Goal: Use online tool/utility: Utilize a website feature to perform a specific function

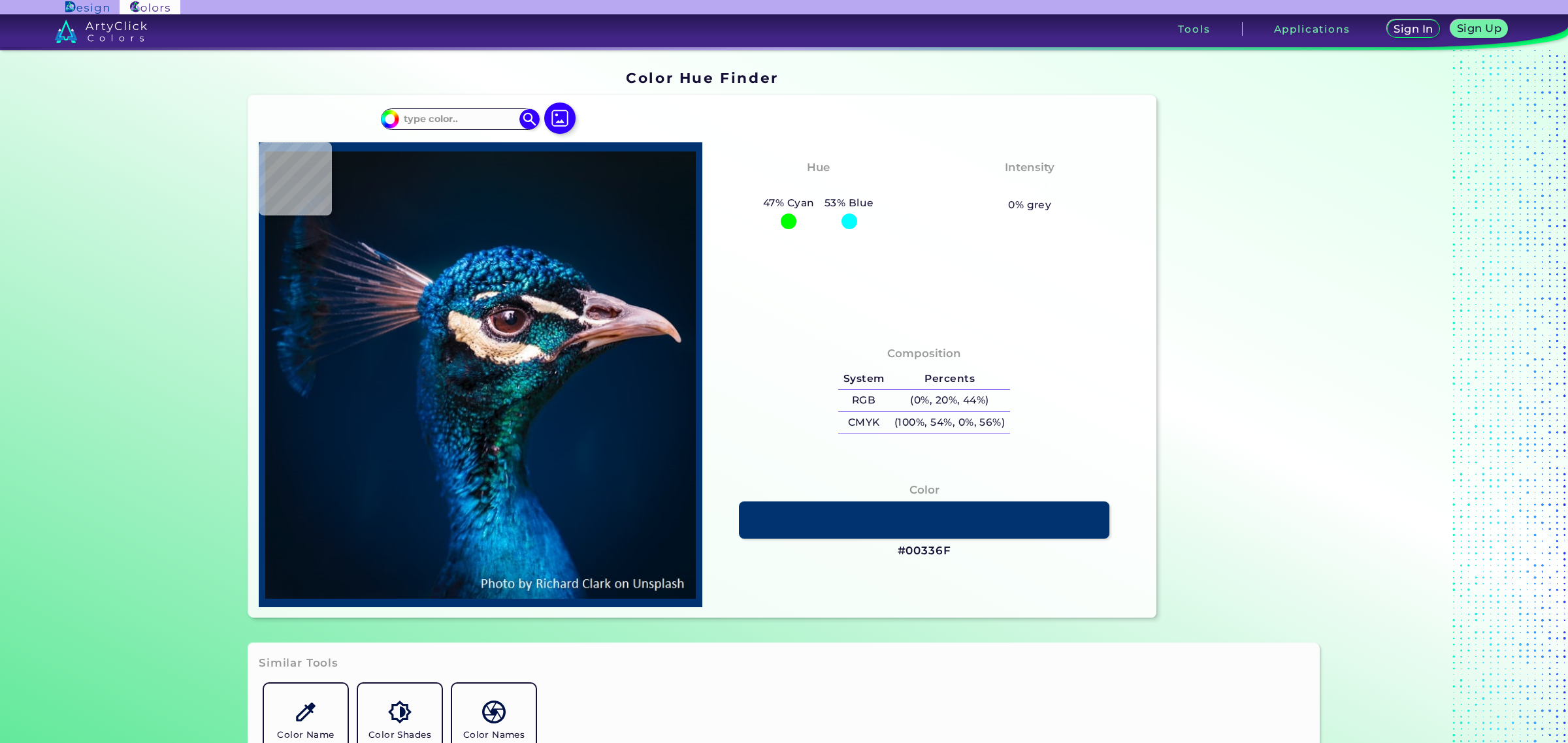
type input "#001226"
type input "#001a35"
type input "#001A35"
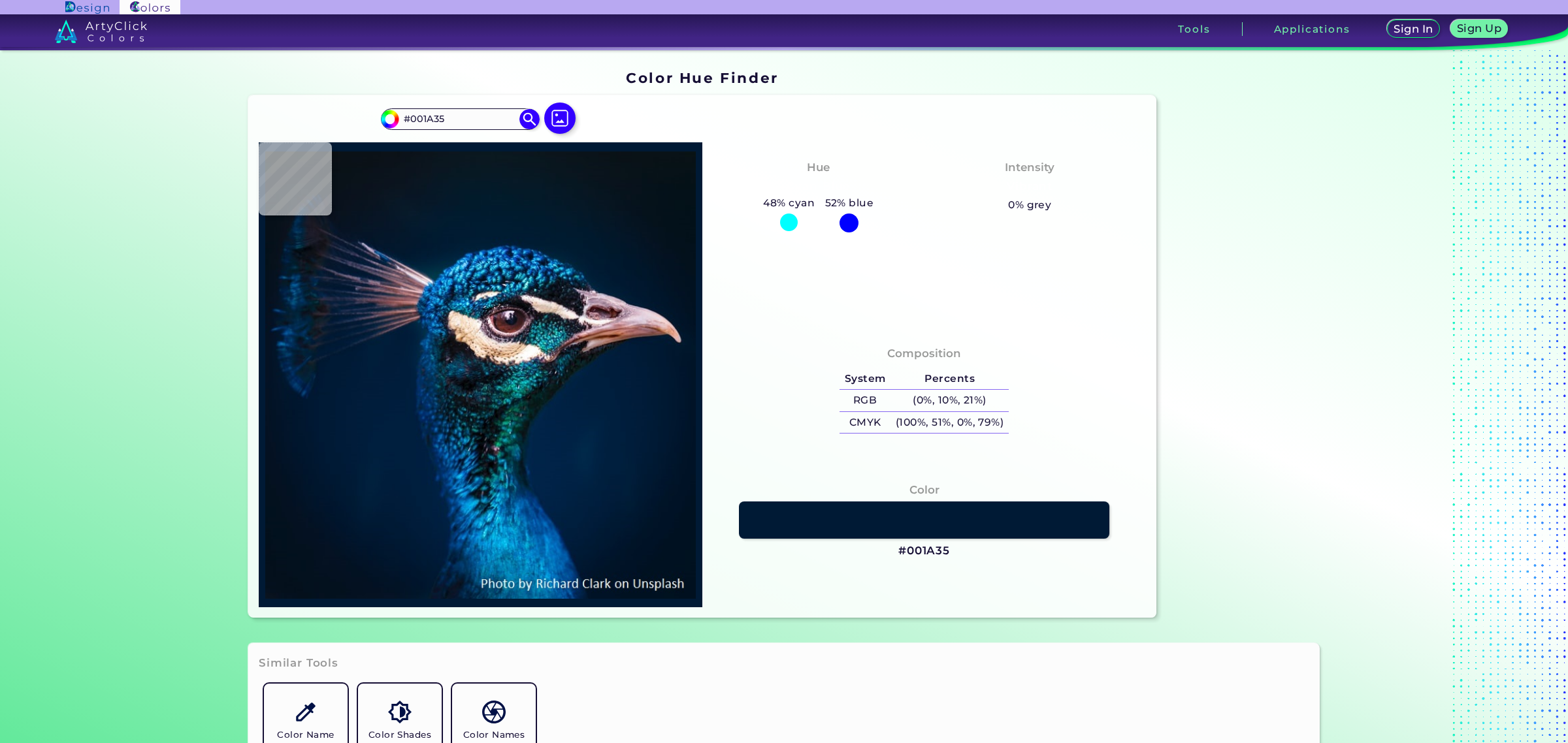
type input "#001b30"
type input "#001B30"
type input "#01192e"
type input "#01192E"
type input "#031a2a"
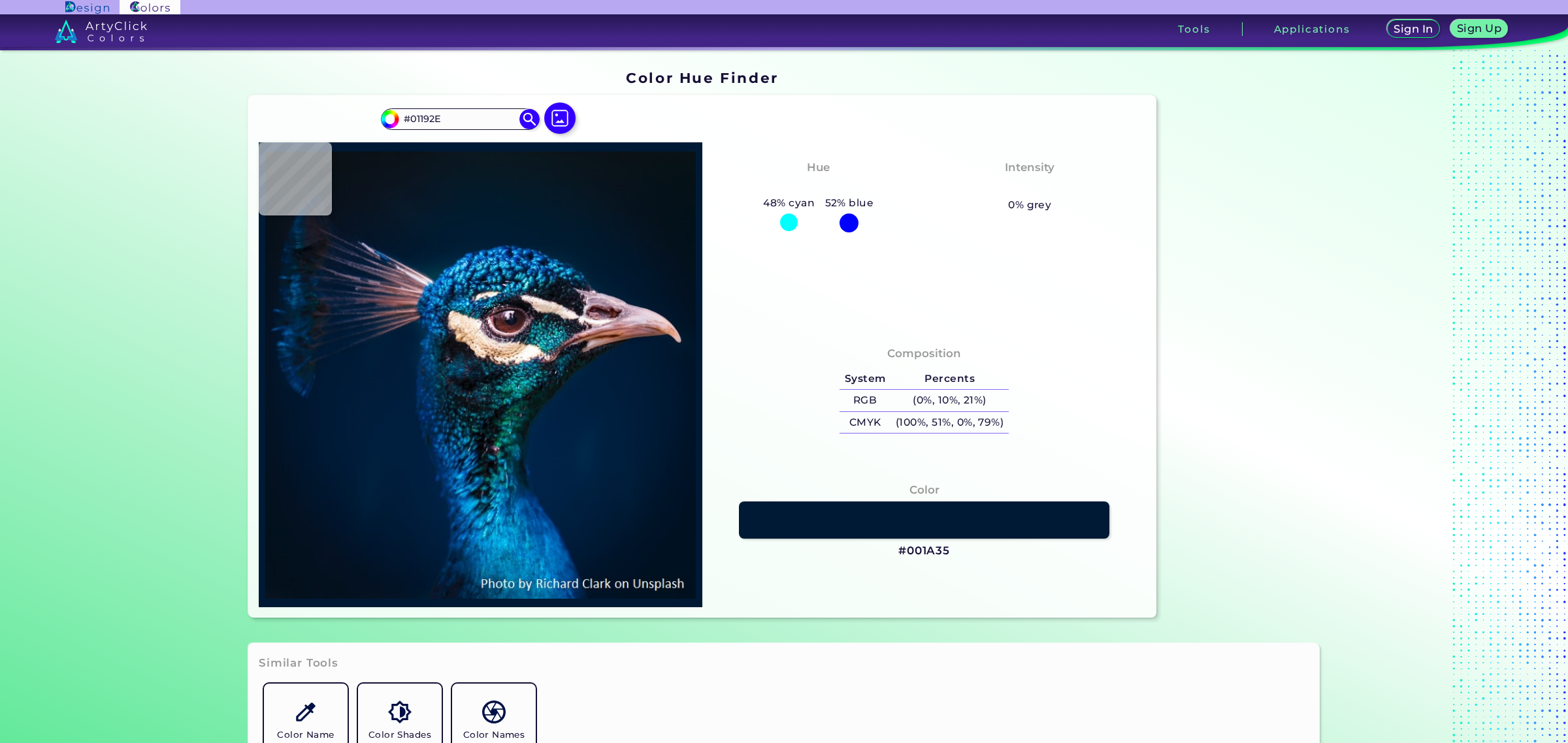
type input "#031A2A"
type input "#021927"
type input "#061927"
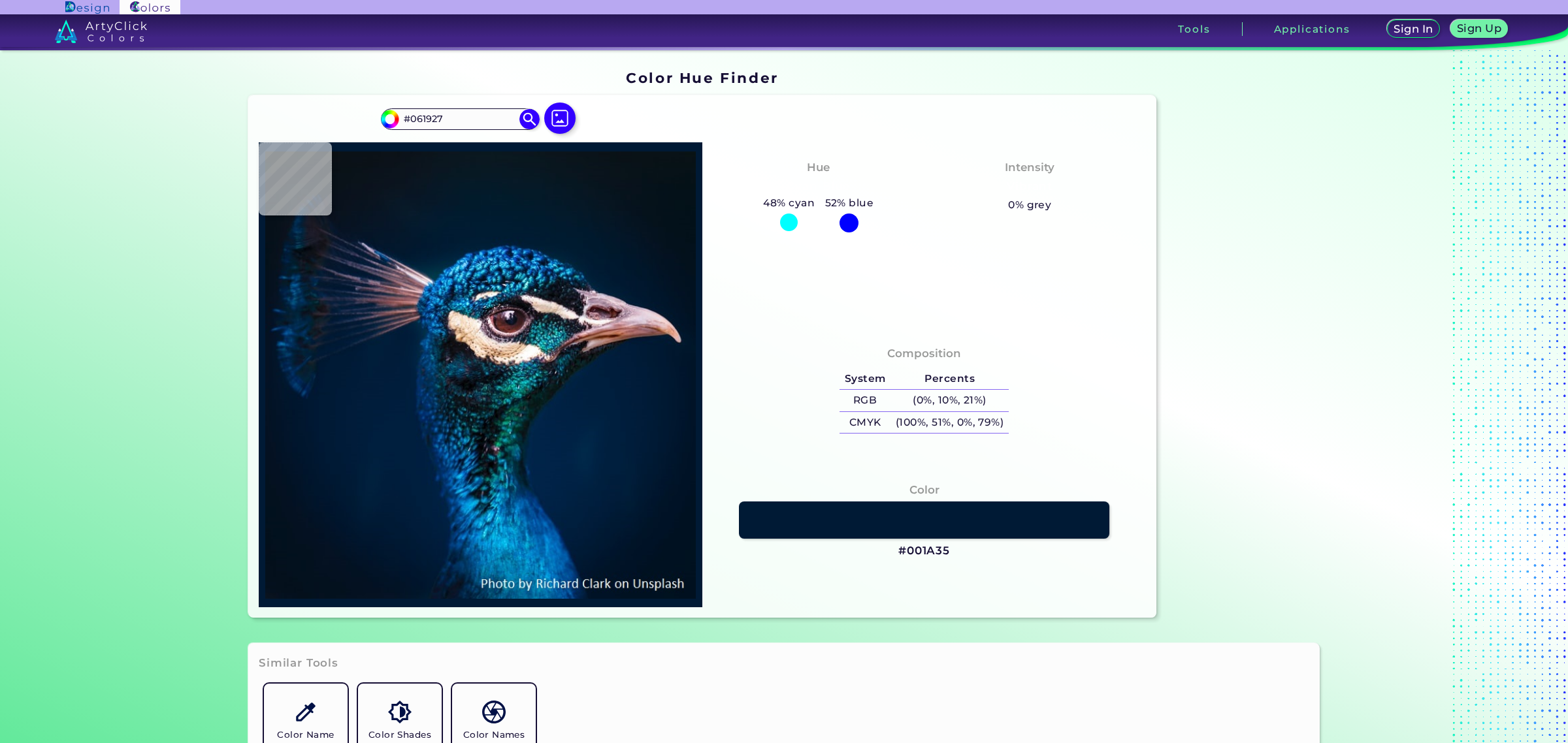
type input "#071822"
type input "#091720"
type input "#08171e"
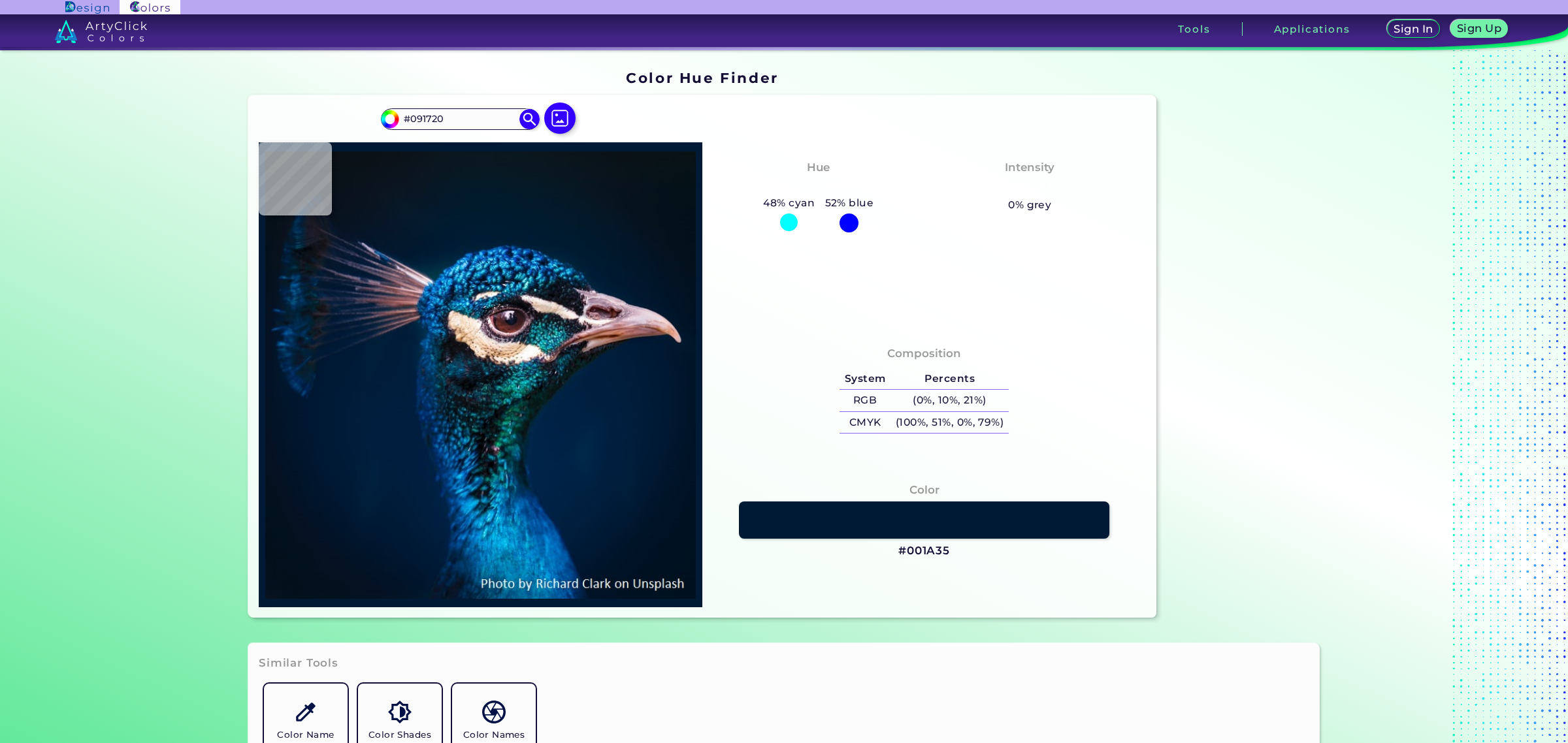
type input "#08171E"
type input "#09161e"
type input "#09161E"
type input "#0c151c"
type input "#0C151C"
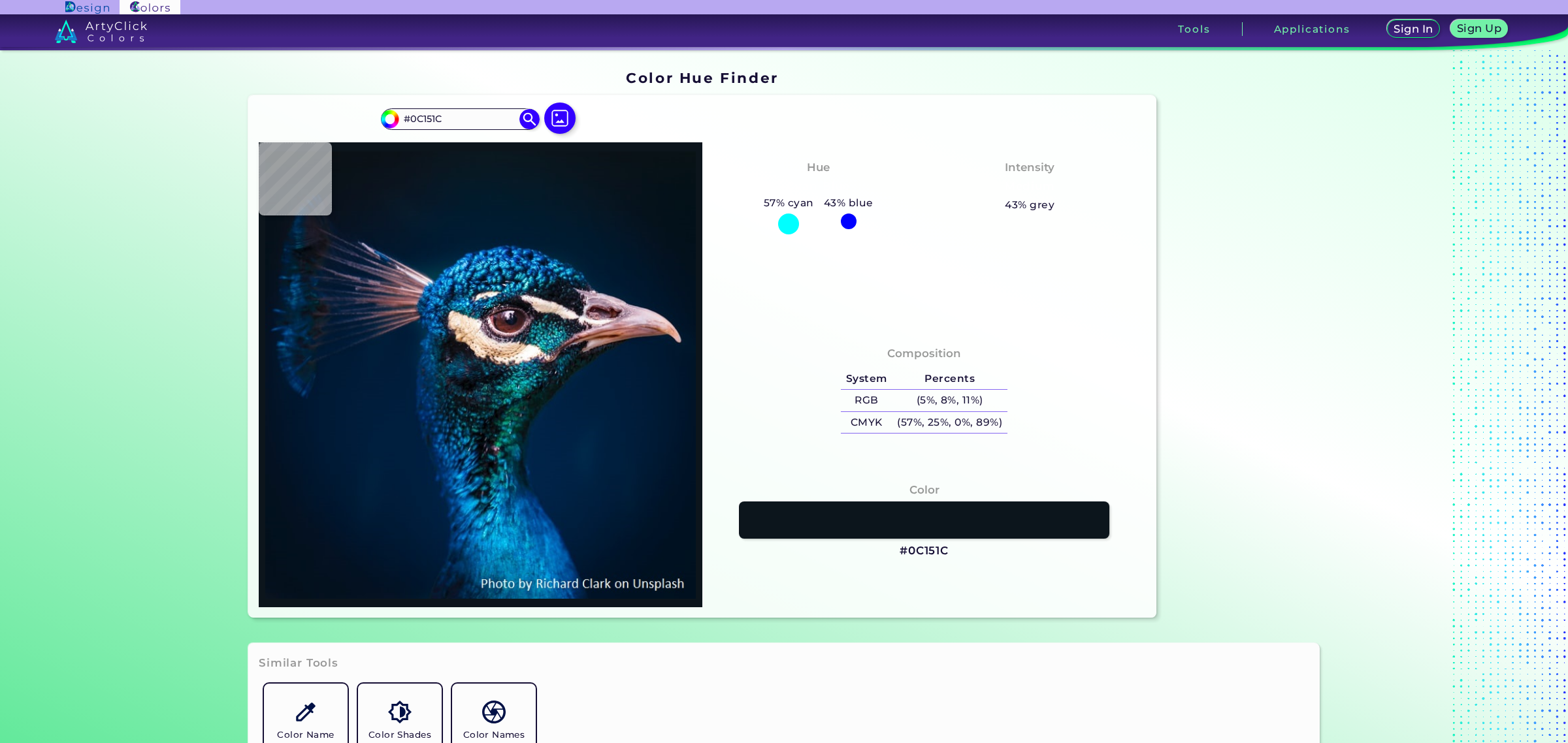
type input "#000000"
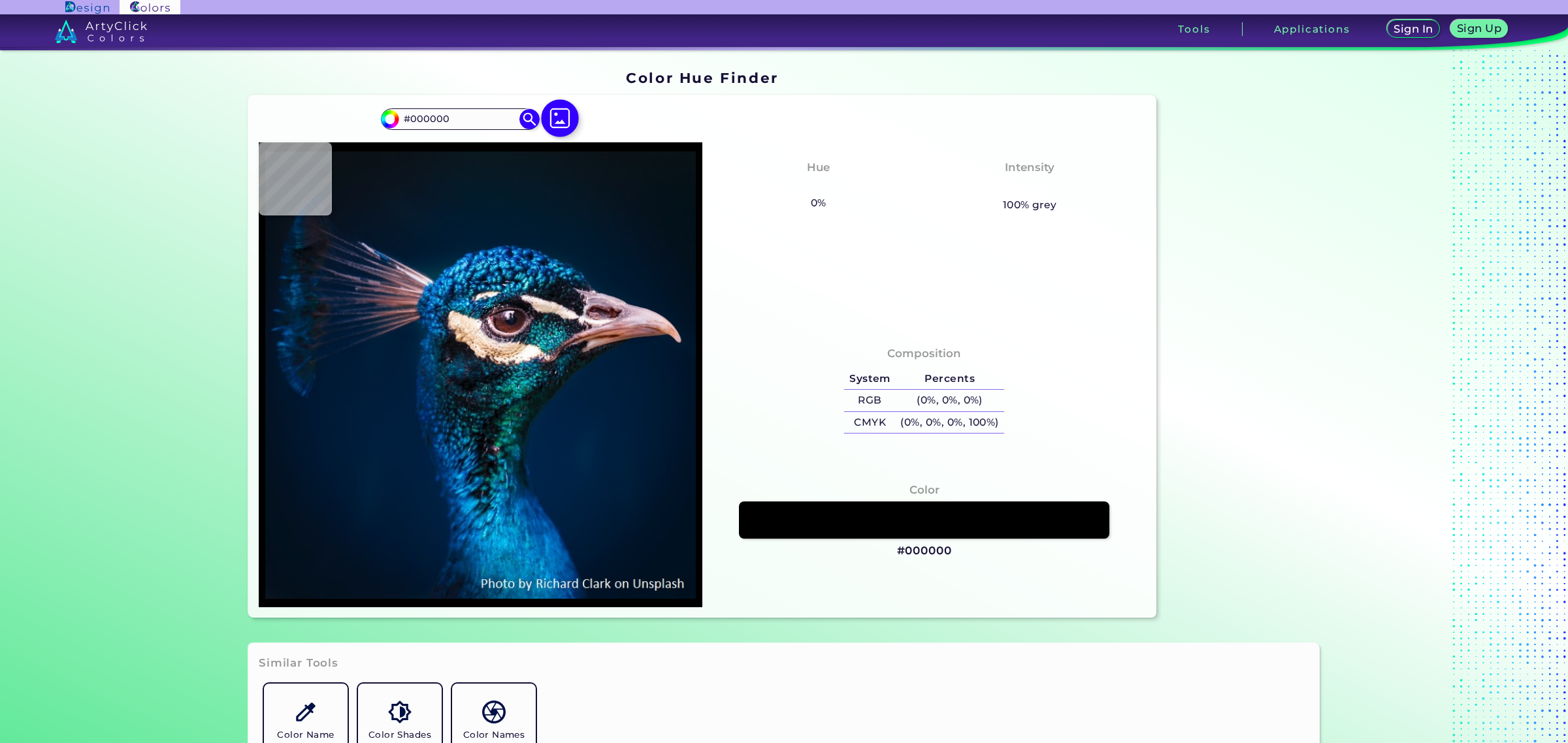
click at [560, 122] on img at bounding box center [560, 119] width 38 height 38
click at [0, 0] on input "file" at bounding box center [0, 0] width 0 height 0
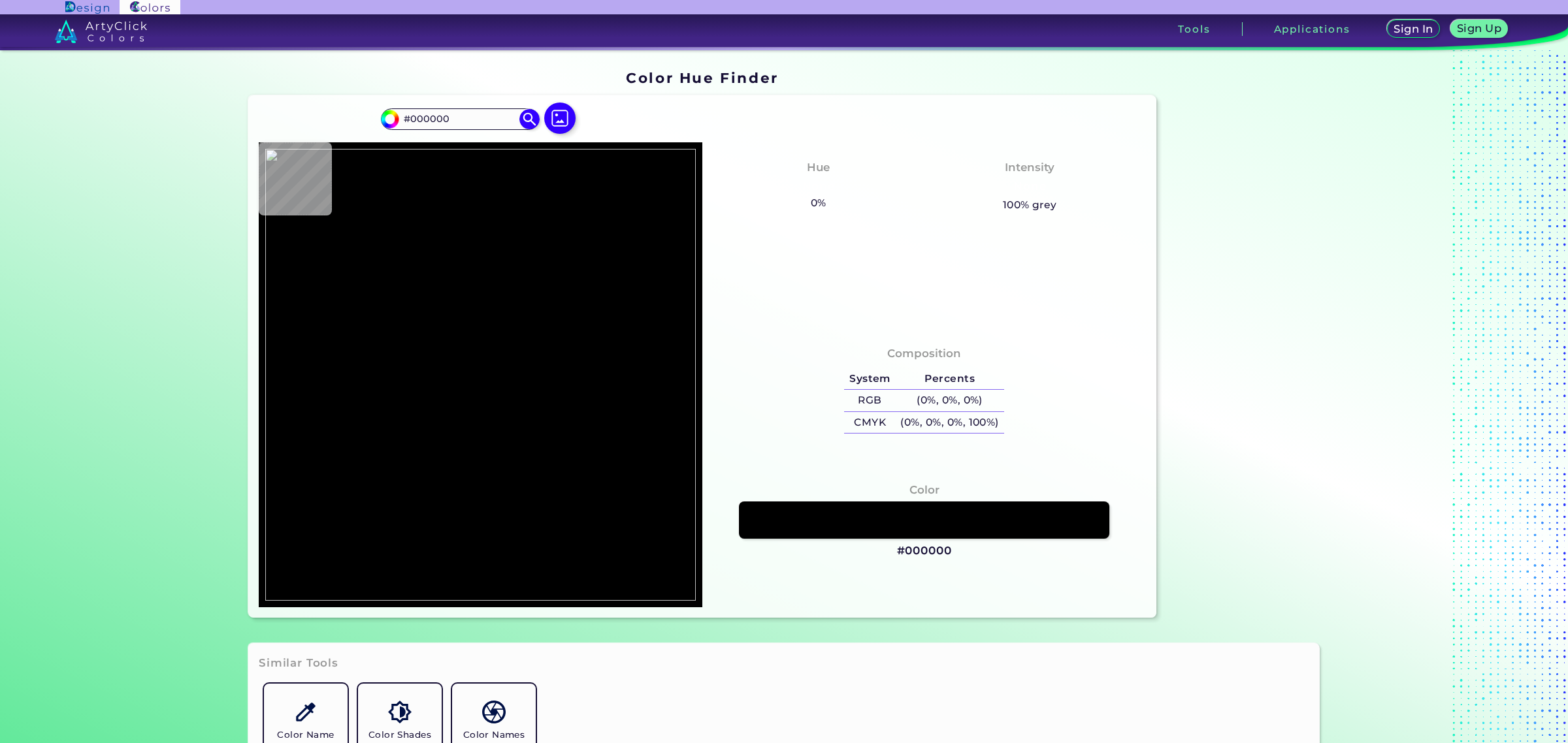
type input "#efeae7"
type input "#EFEAE7"
type input "#dbceb7"
type input "#DBCEB7"
type input "#ebc4b3"
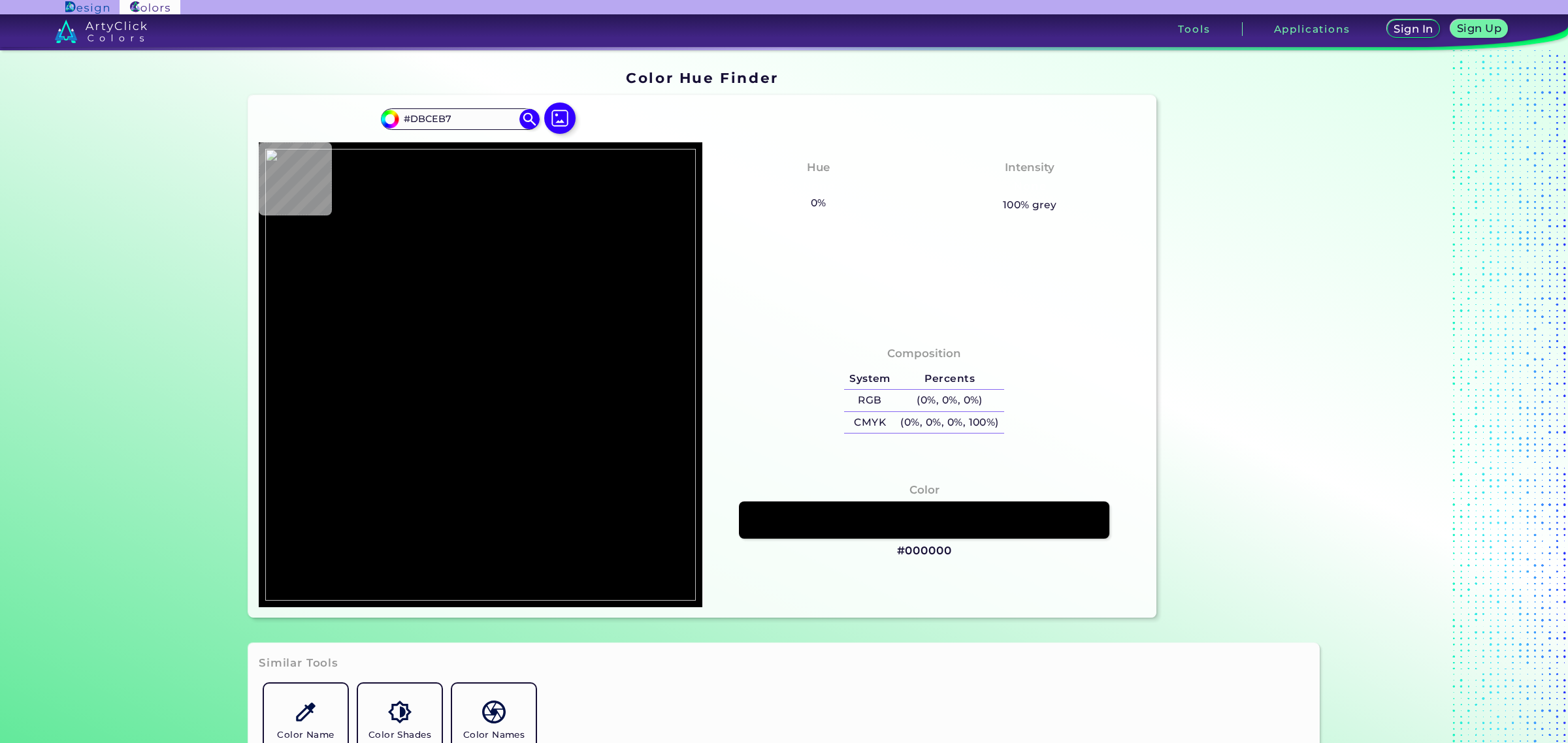
type input "#EBC4B3"
type input "#d8a792"
type input "#D8A792"
type input "#d5cab2"
type input "#D5CAB2"
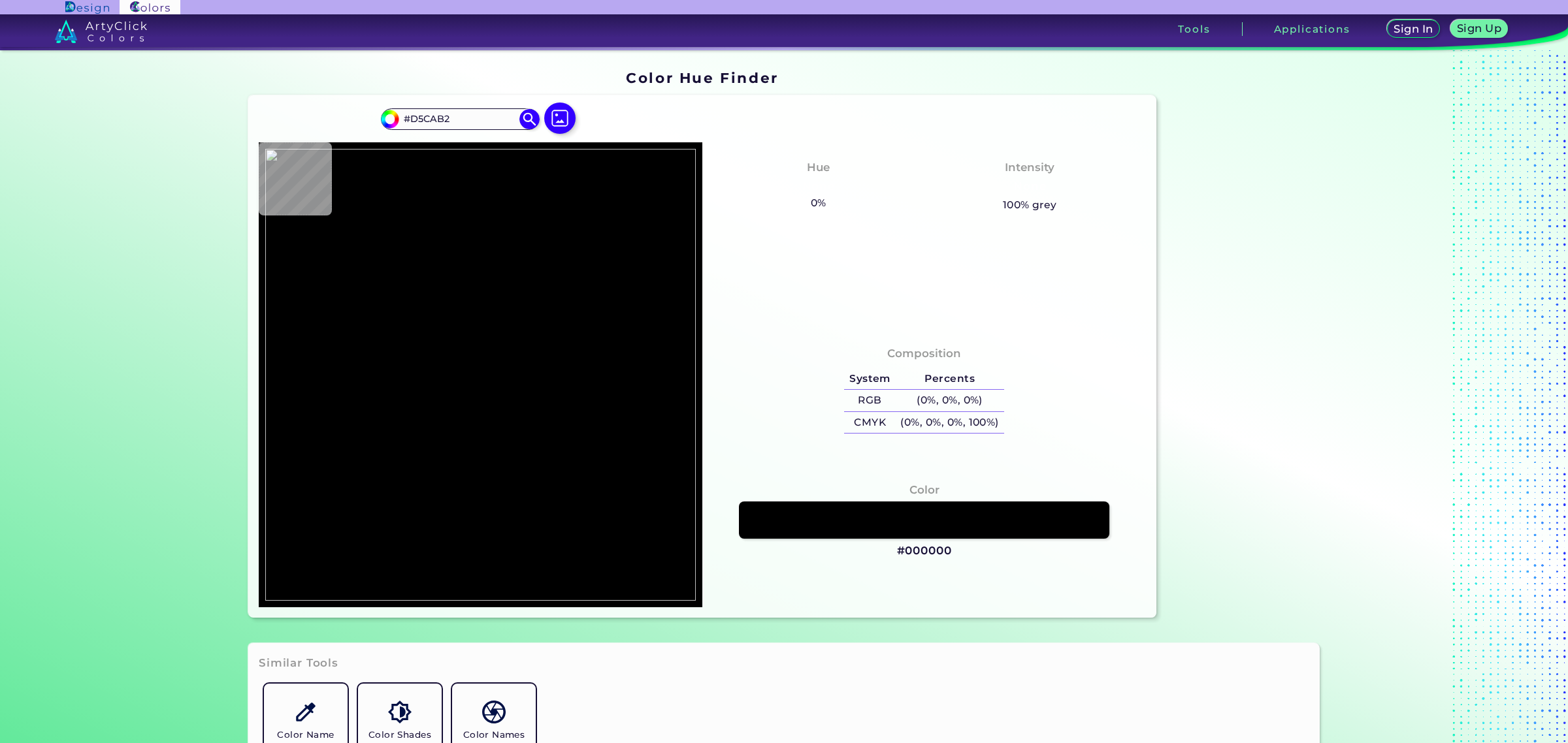
type input "#d3c8b0"
type input "#D3C8B0"
type input "#d5cab2"
type input "#D5CAB2"
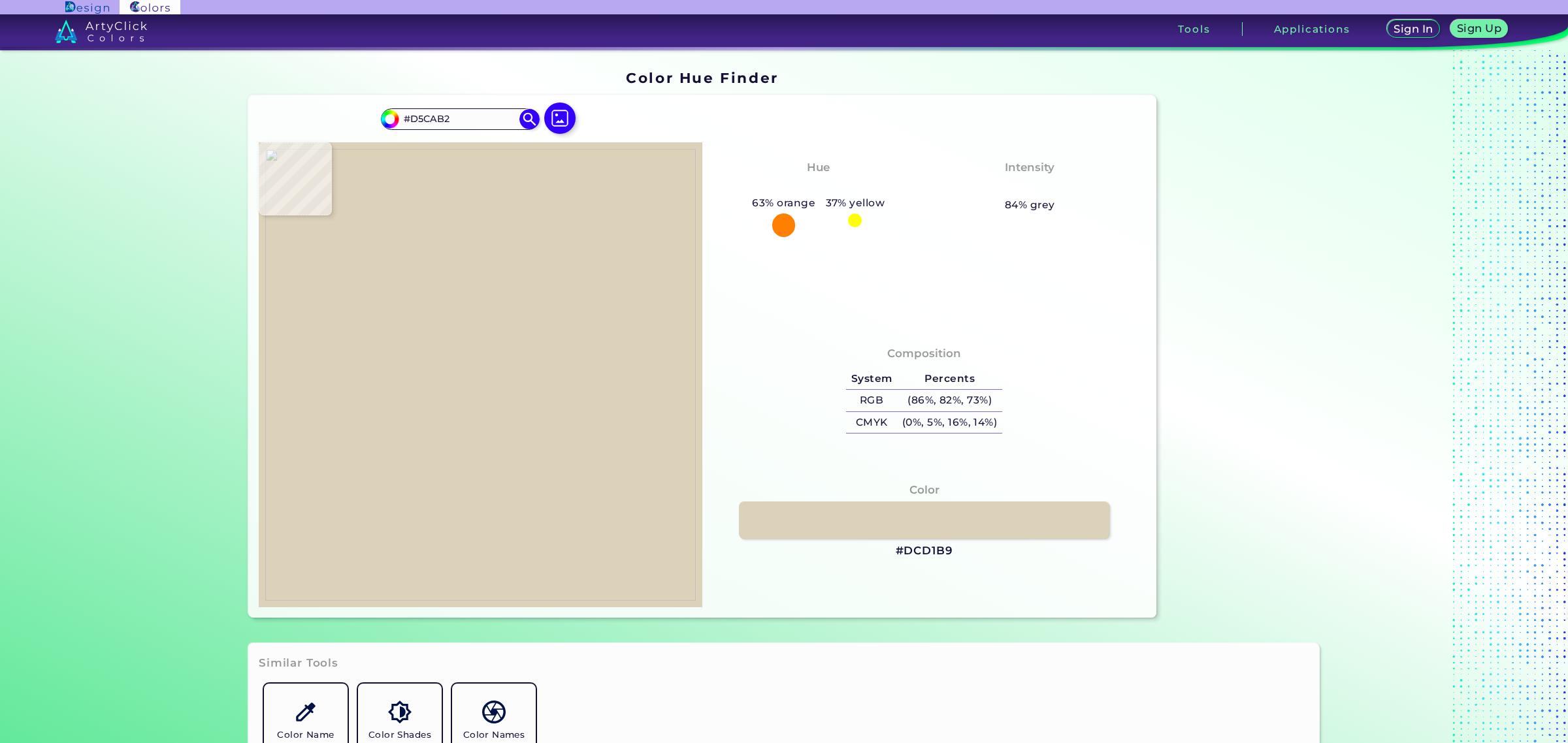
type input "#dcd1b9"
type input "#DCD1B9"
type input "#d9cfb4"
type input "#D9CFB4"
type input "#d5cdb3"
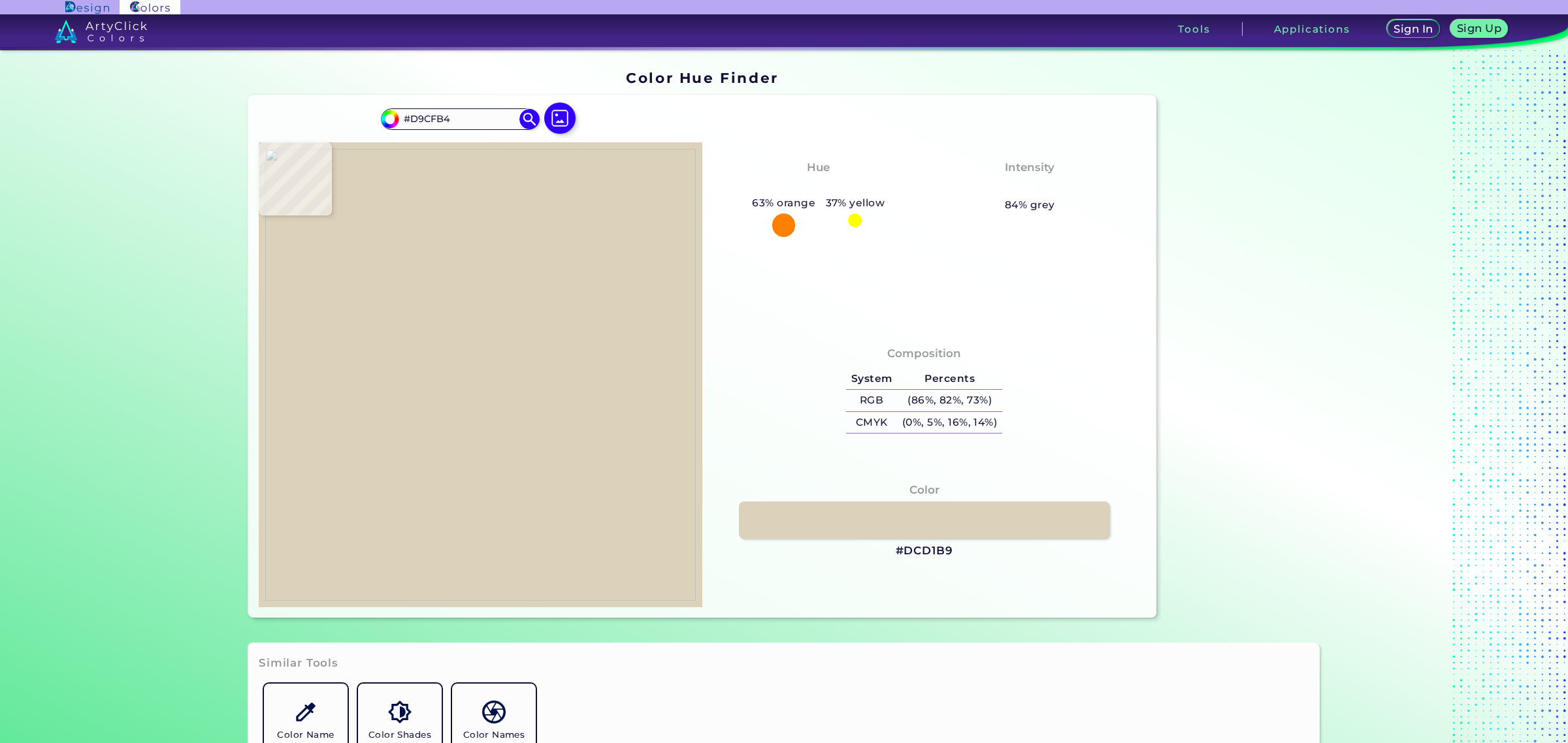
type input "#D5CDB3"
type input "#d3c8b0"
type input "#D3C8B0"
type input "#d1c8af"
type input "#D1C8AF"
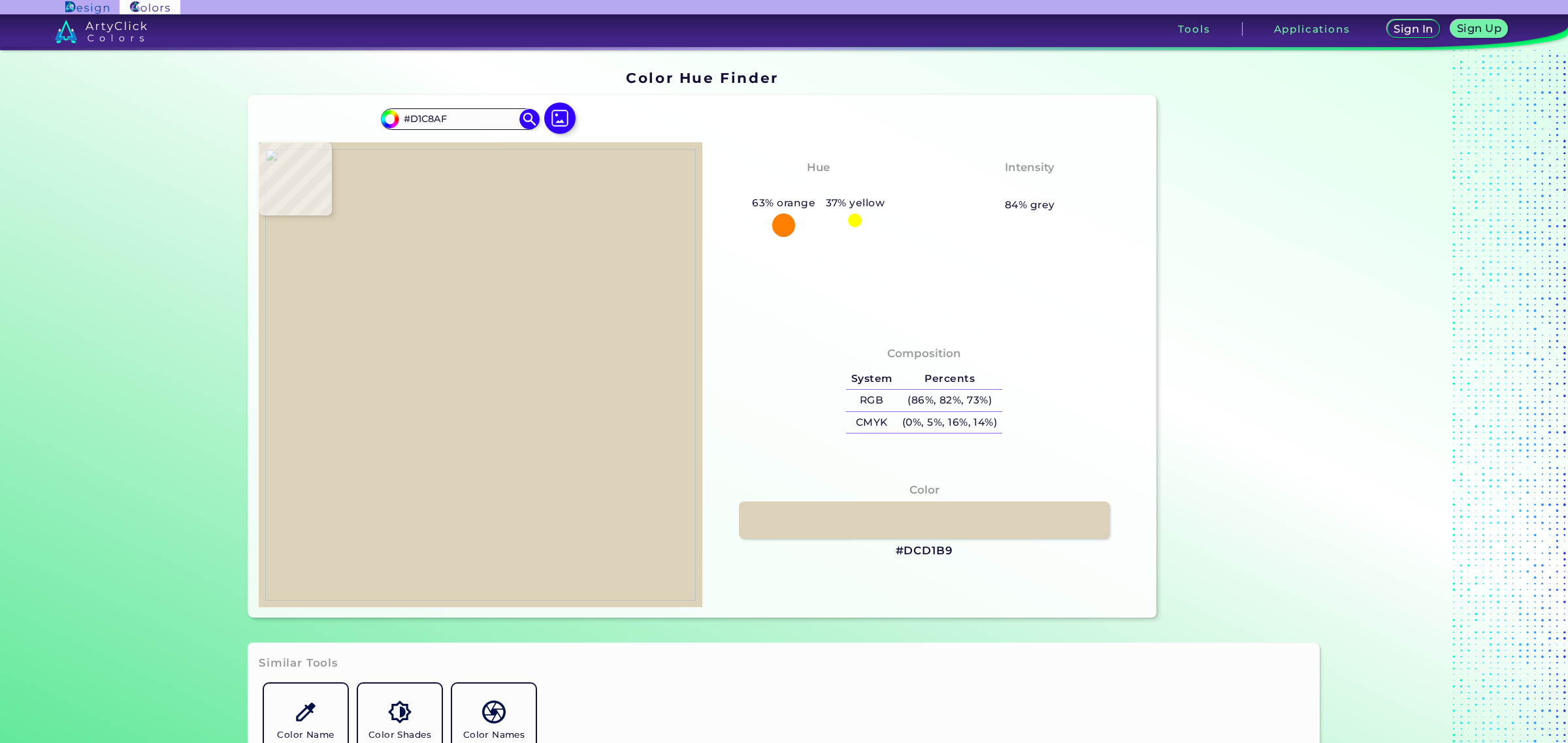
type input "#d0c6ae"
type input "#D0C6AE"
type input "#d0c7af"
type input "#D0C7AF"
type input "#cfc7ae"
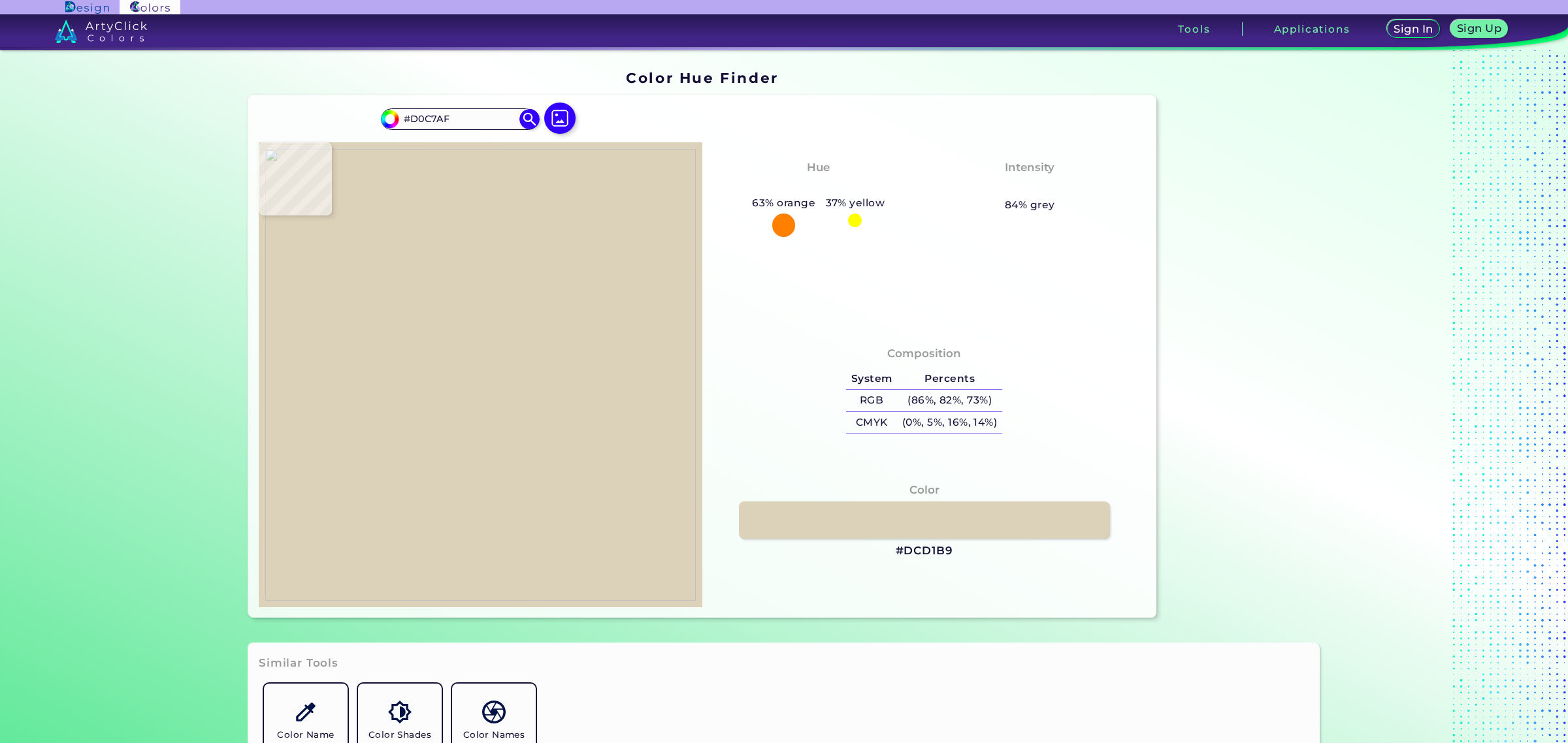
type input "#CFC7AE"
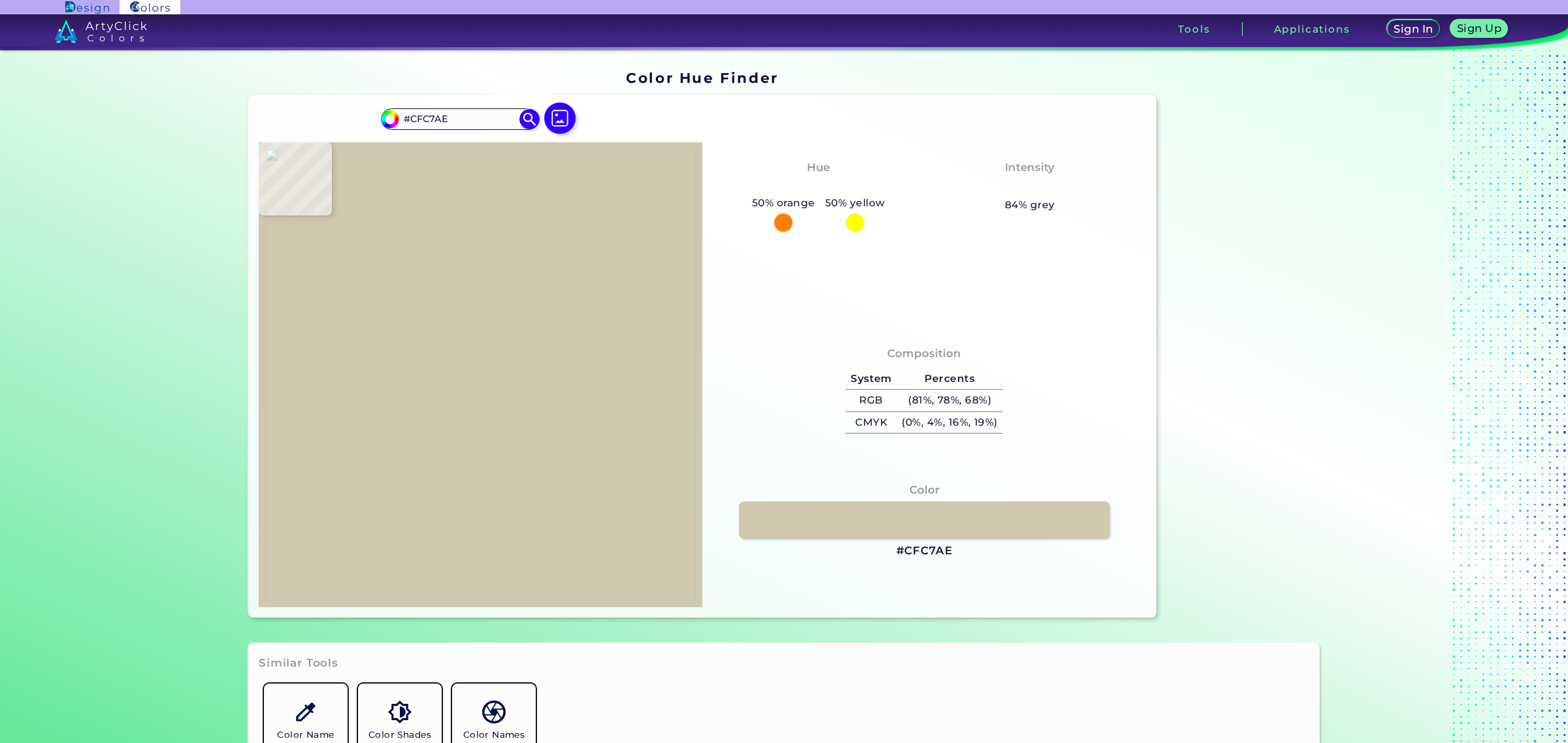
type input "#cfc5ad"
type input "#CFC5AD"
type input "#cfc4ac"
type input "#CFC4AC"
type input "#d1c6ae"
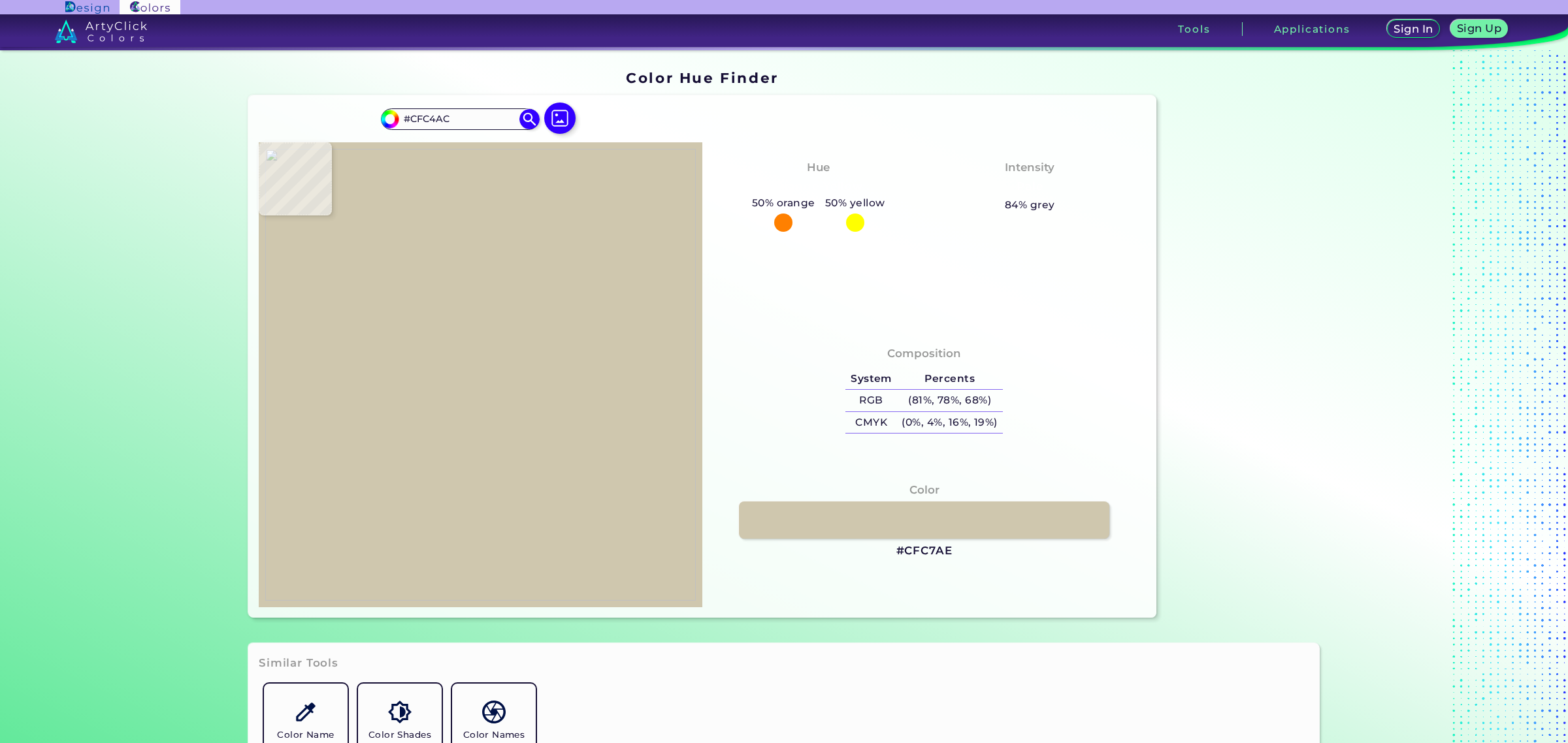
type input "#D1C6AE"
type input "#d4c9b1"
type input "#D4C9B1"
type input "#d2c8af"
type input "#D2C8AF"
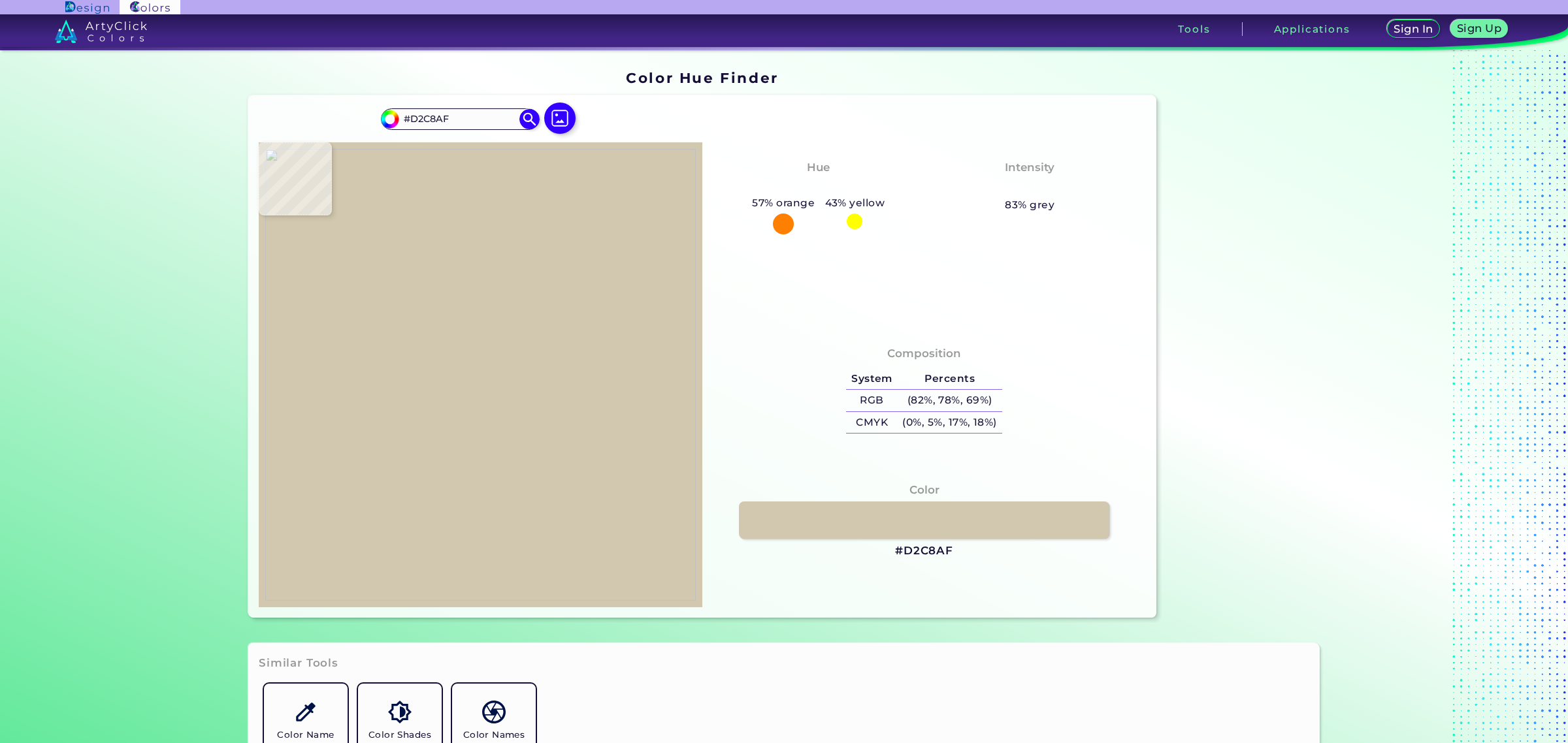
type input "#d4c9b1"
type input "#D4C9B1"
type input "#d6cbb3"
type input "#D6CBB3"
type input "#d7ccb4"
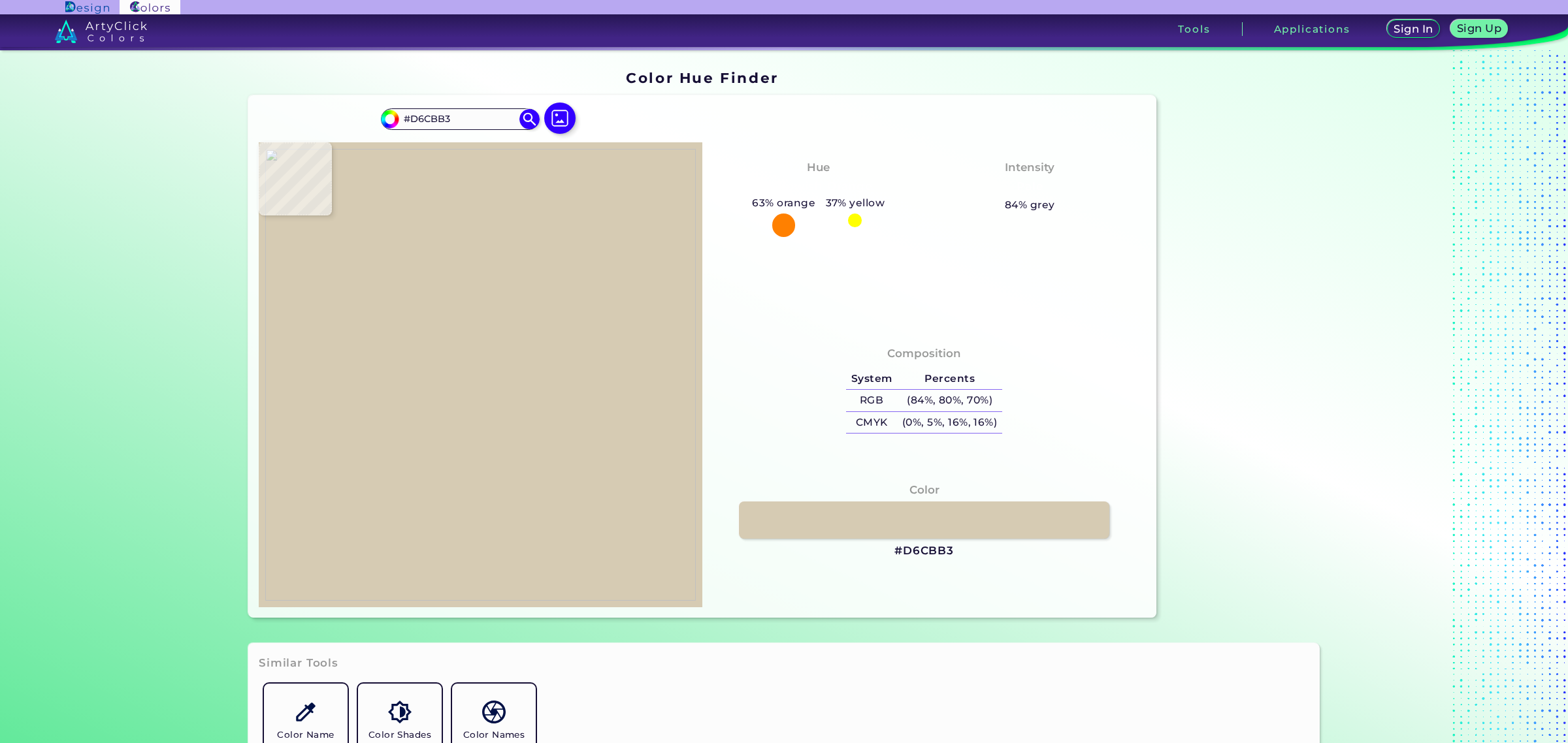
type input "#D7CCB4"
click at [514, 272] on img at bounding box center [480, 374] width 431 height 452
click at [511, 224] on img at bounding box center [480, 374] width 431 height 452
type input "#d6cbb3"
type input "#D6CBB3"
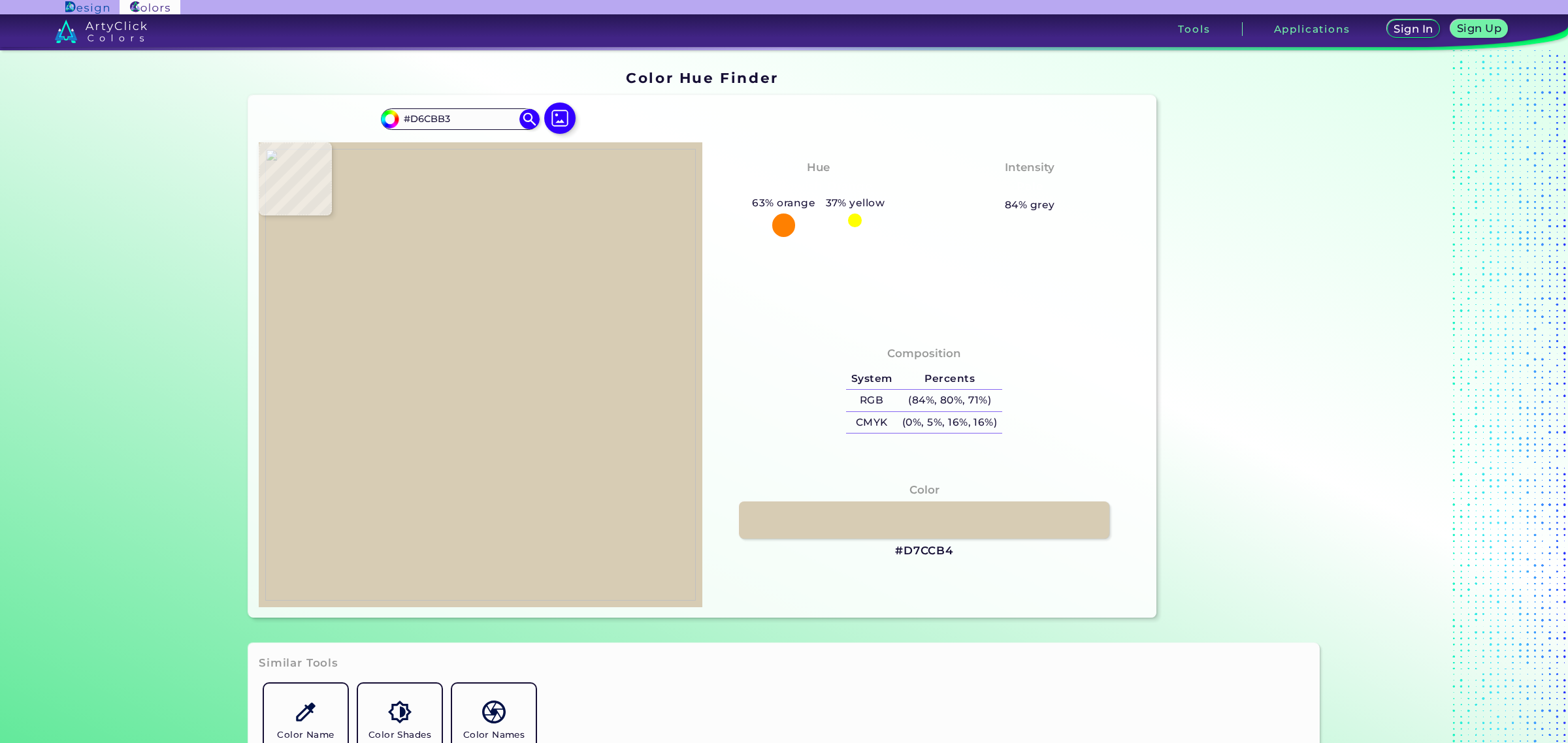
type input "#c6bba0"
type input "#C6BBA0"
type input "#bab195"
type input "#BAB195"
type input "#aa9c80"
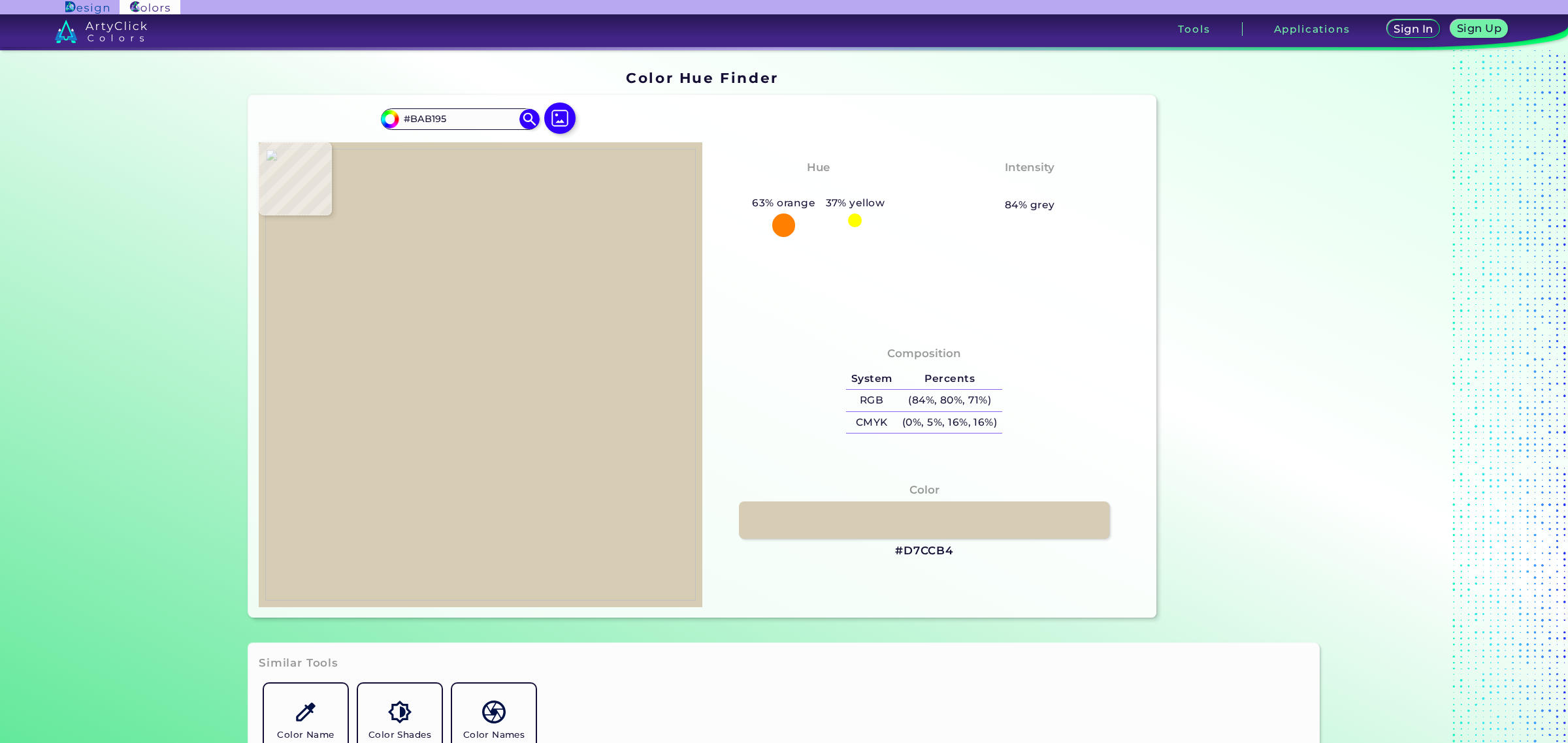
type input "#AA9C80"
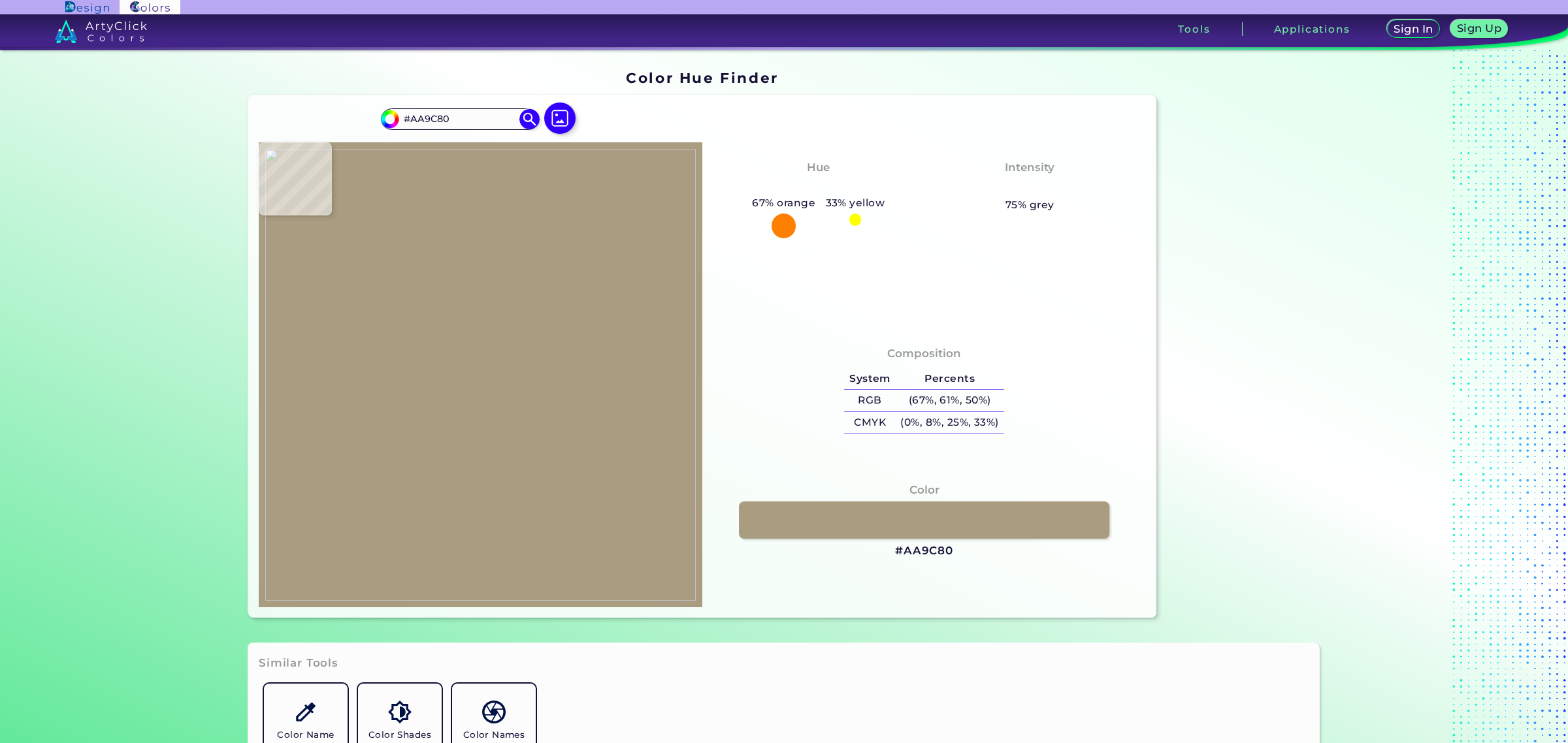
type input "#baab8d"
type input "#BAAB8D"
type input "#c8b79c"
type input "#C8B79C"
type input "#c7bda2"
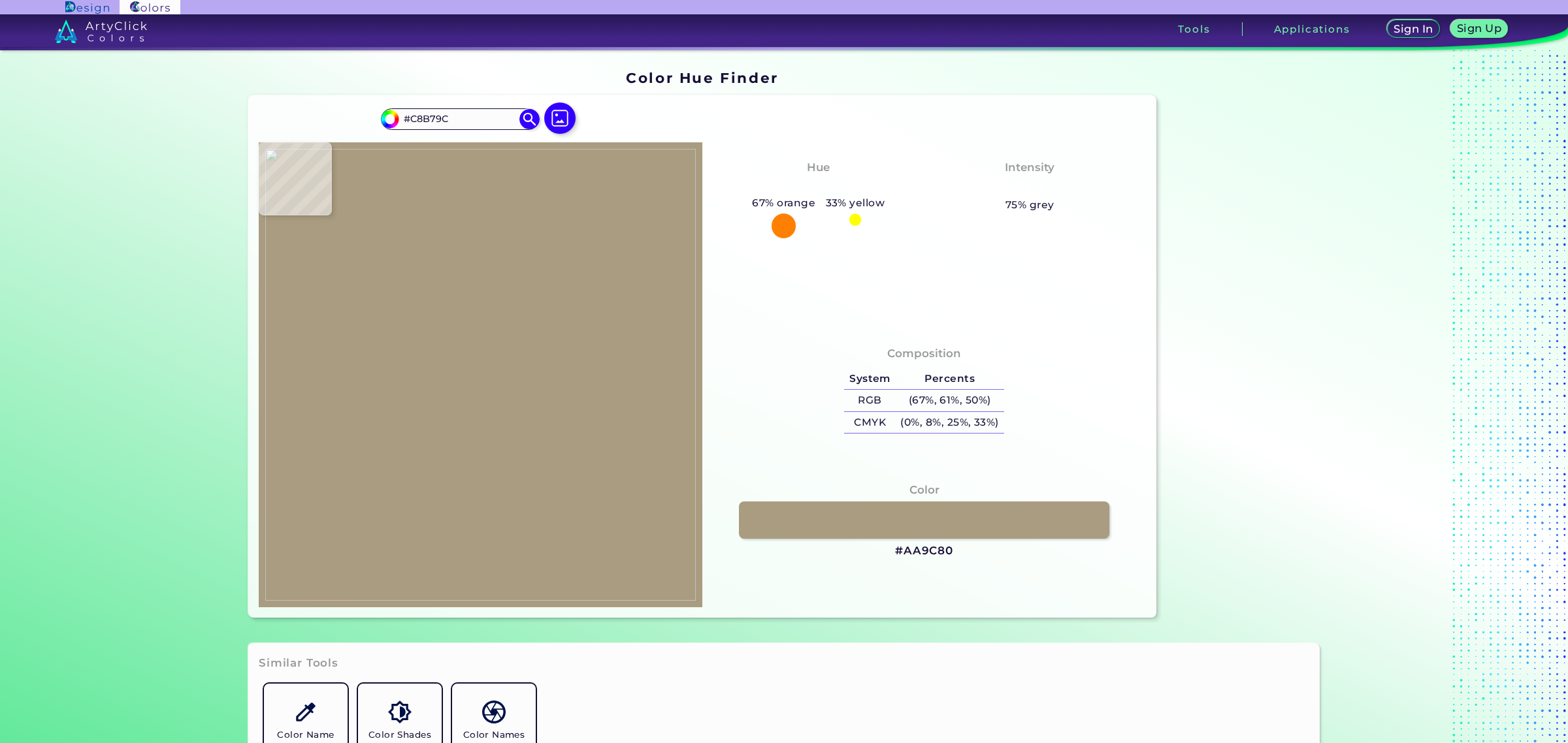
type input "#C7BDA2"
type input "#c0b295"
type input "#C0B295"
type input "#e2dfd8"
type input "#E2DFD8"
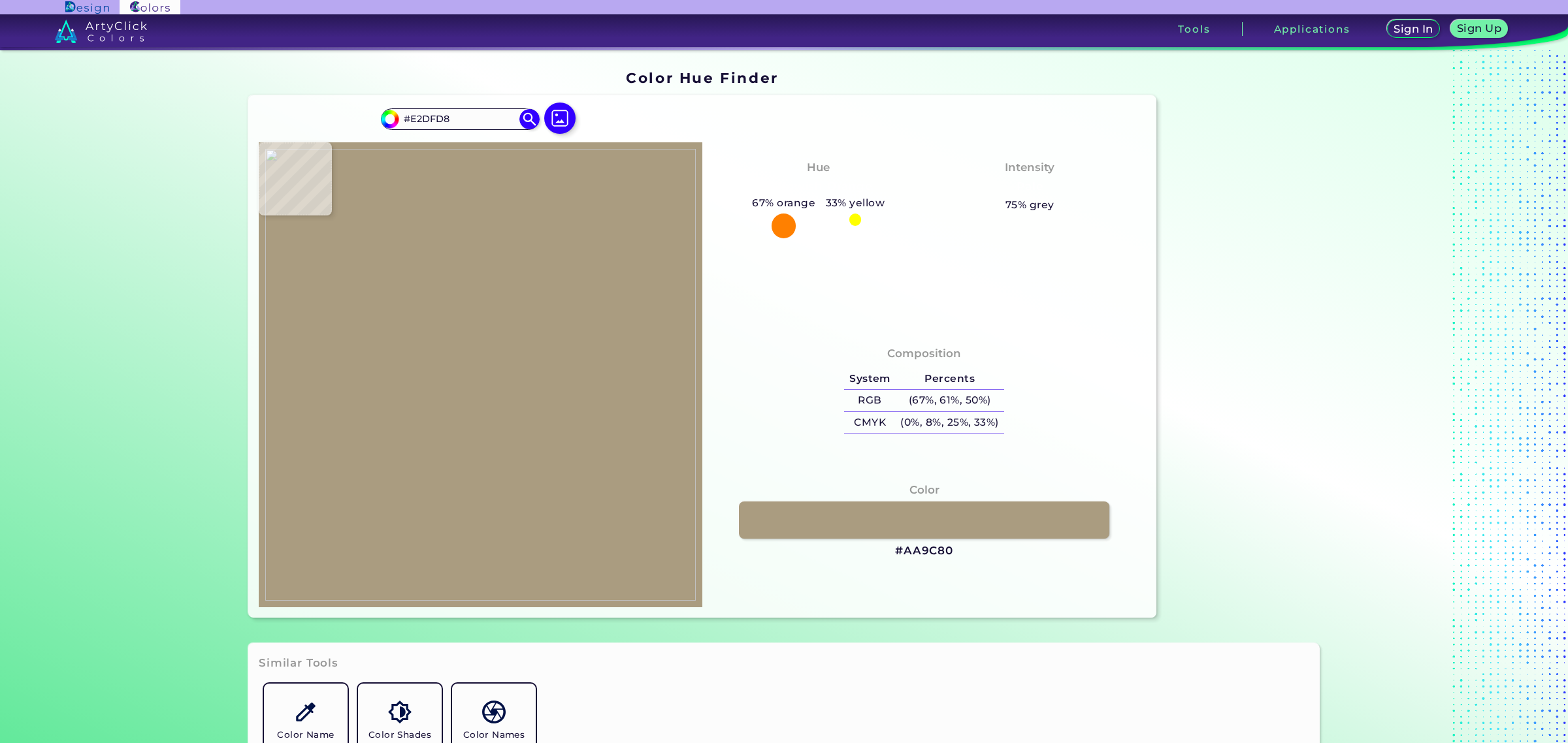
type input "#ededea"
type input "#EDEDEA"
type input "#ededed"
type input "#EDEDED"
type input "#ececec"
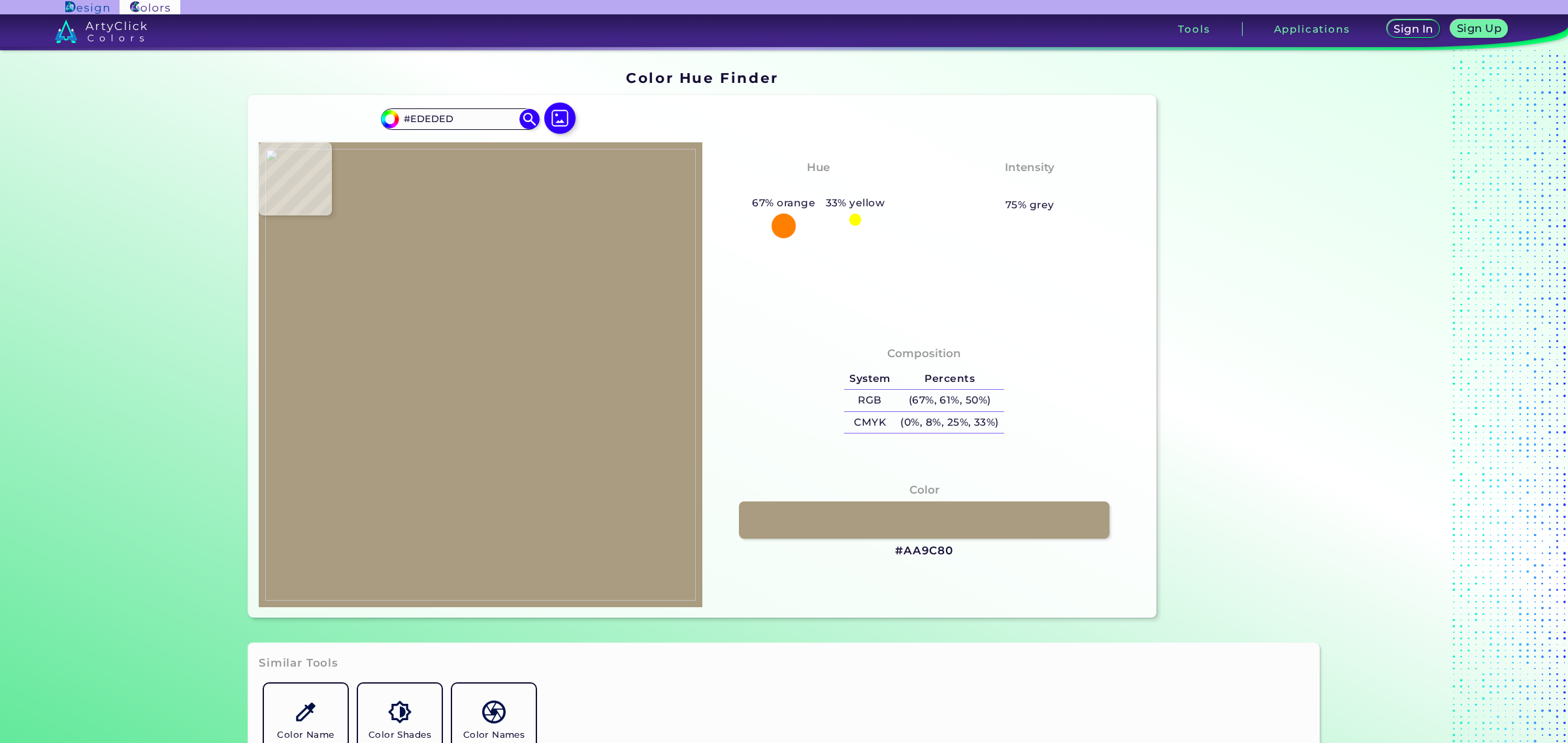
type input "#ECECEC"
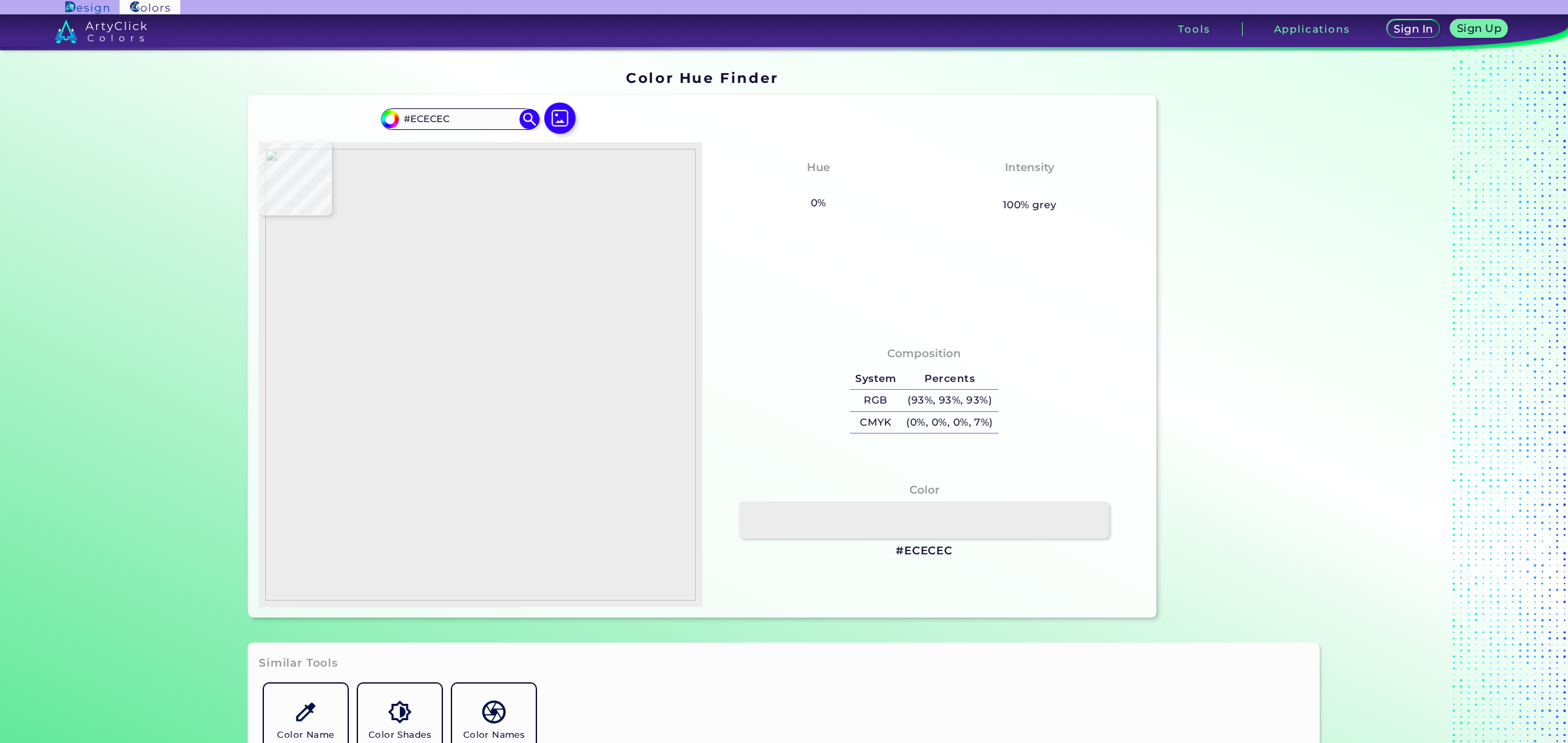
type input "#ebebeb"
type input "#EBEBEB"
type input "#edeeed"
type input "#EDEEED"
type input "#eeeeed"
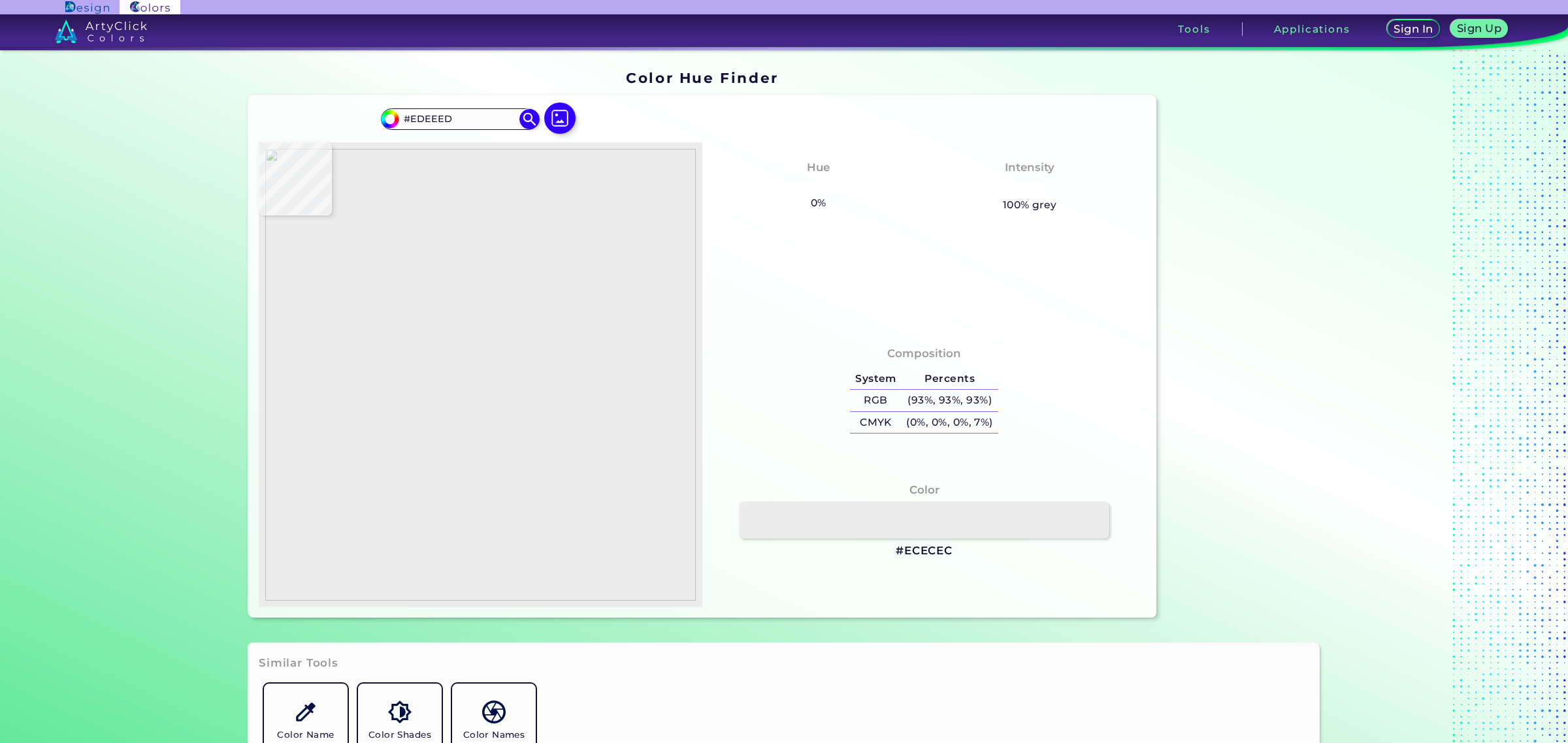
type input "#EEEEED"
type input "#aea084"
type input "#AEA084"
type input "#b5a489"
type input "#B5A489"
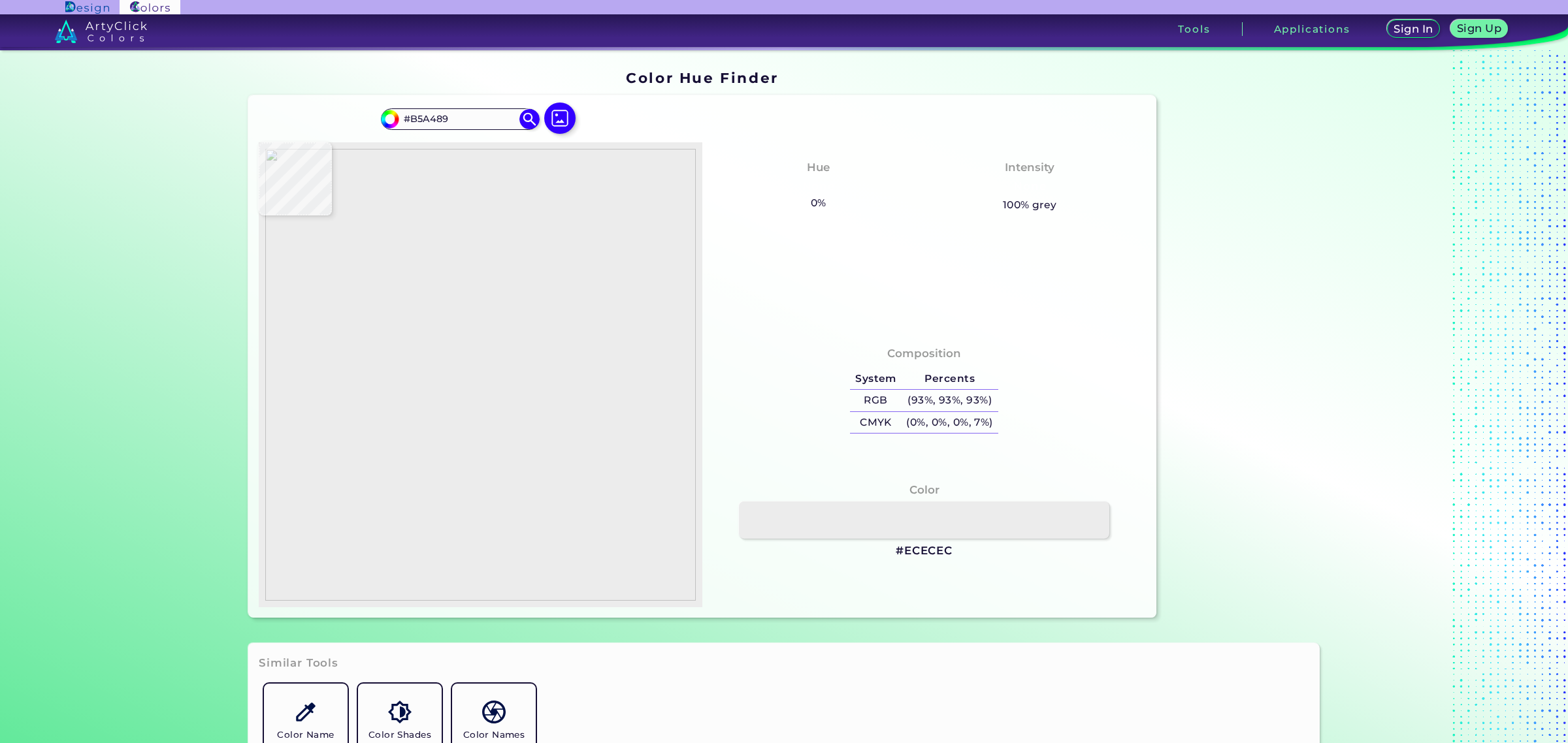
type input "#b8a78c"
type input "#B8A78C"
type input "#bbae91"
type input "#BBAE91"
type input "#baac8f"
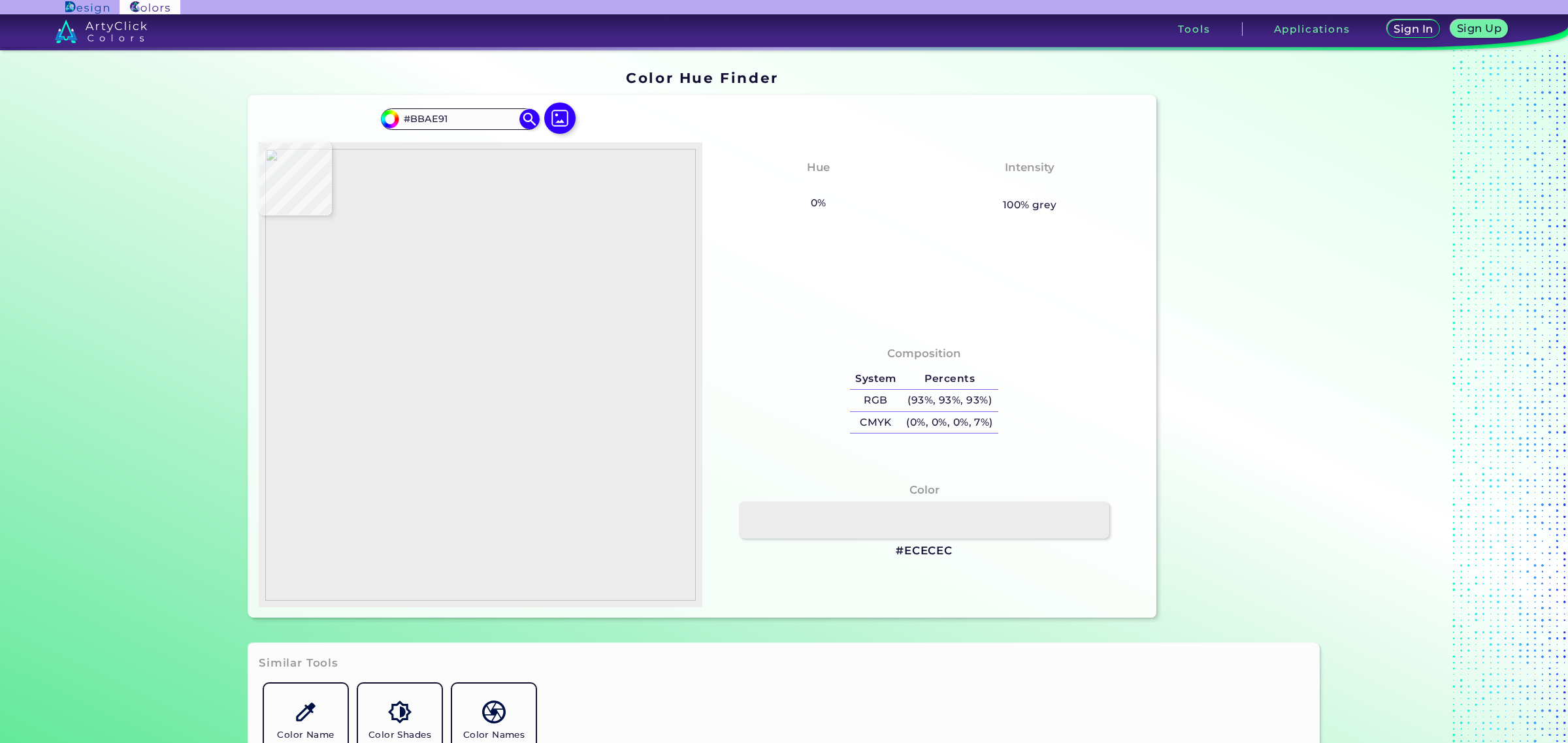
type input "#BAAC8F"
type input "#bdb093"
type input "#BDB093"
type input "#bcaf92"
type input "#BCAF92"
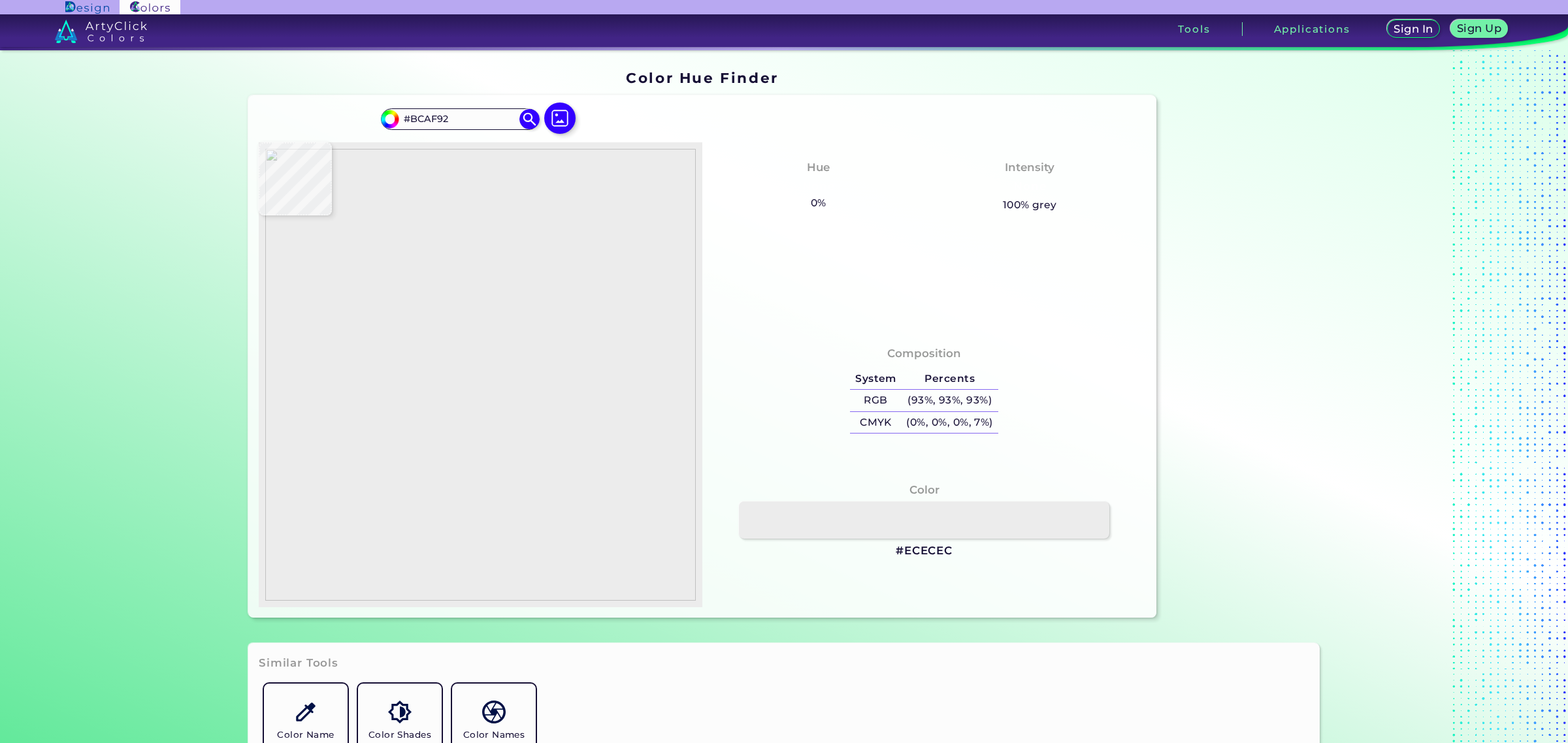
type input "#bfb398"
type input "#BFB398"
type input "#ccbea4"
type input "#CCBEA4"
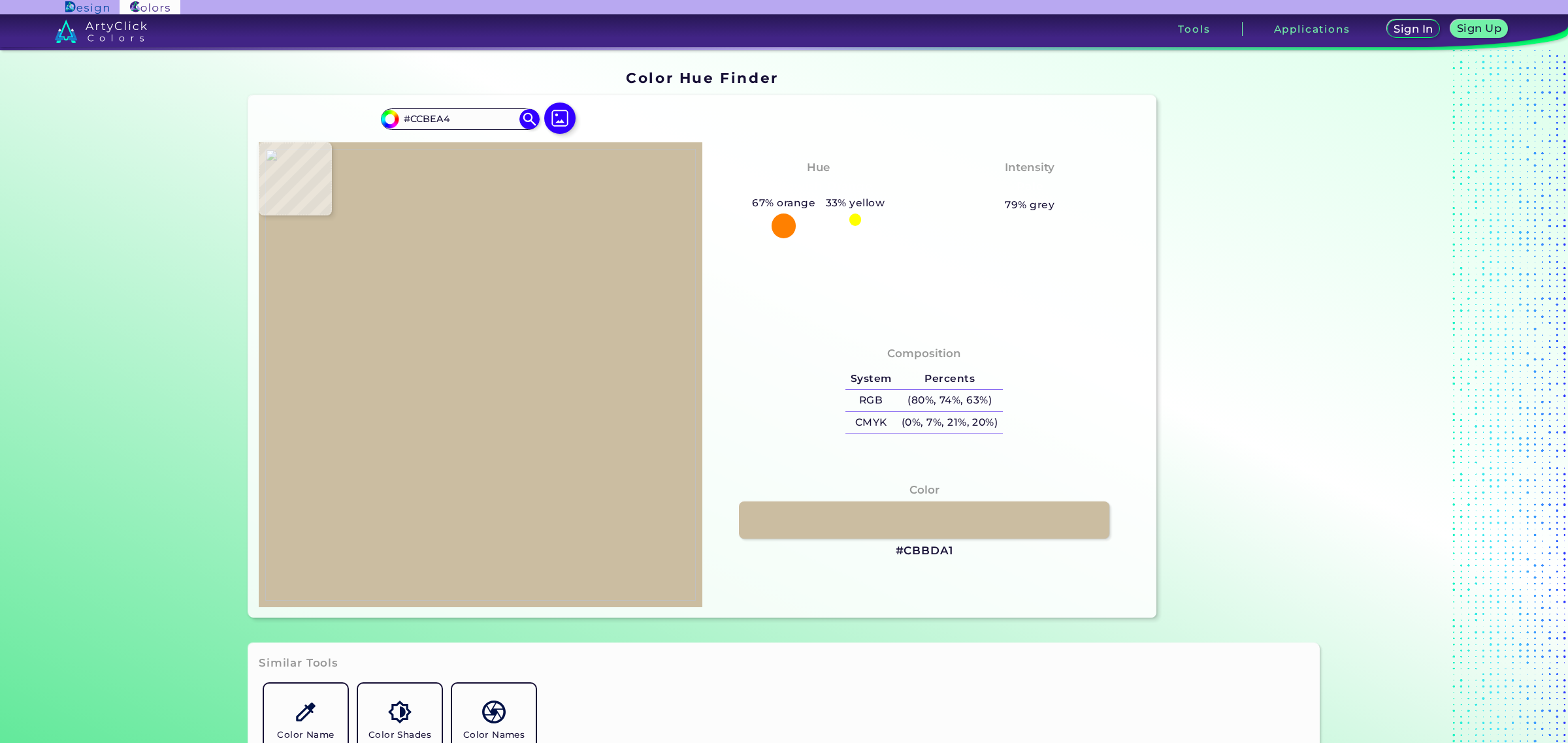
type input "#cbbda1"
type input "#CBBDA1"
type input "#cdbca1"
type input "#CDBCA1"
type input "#cbbda1"
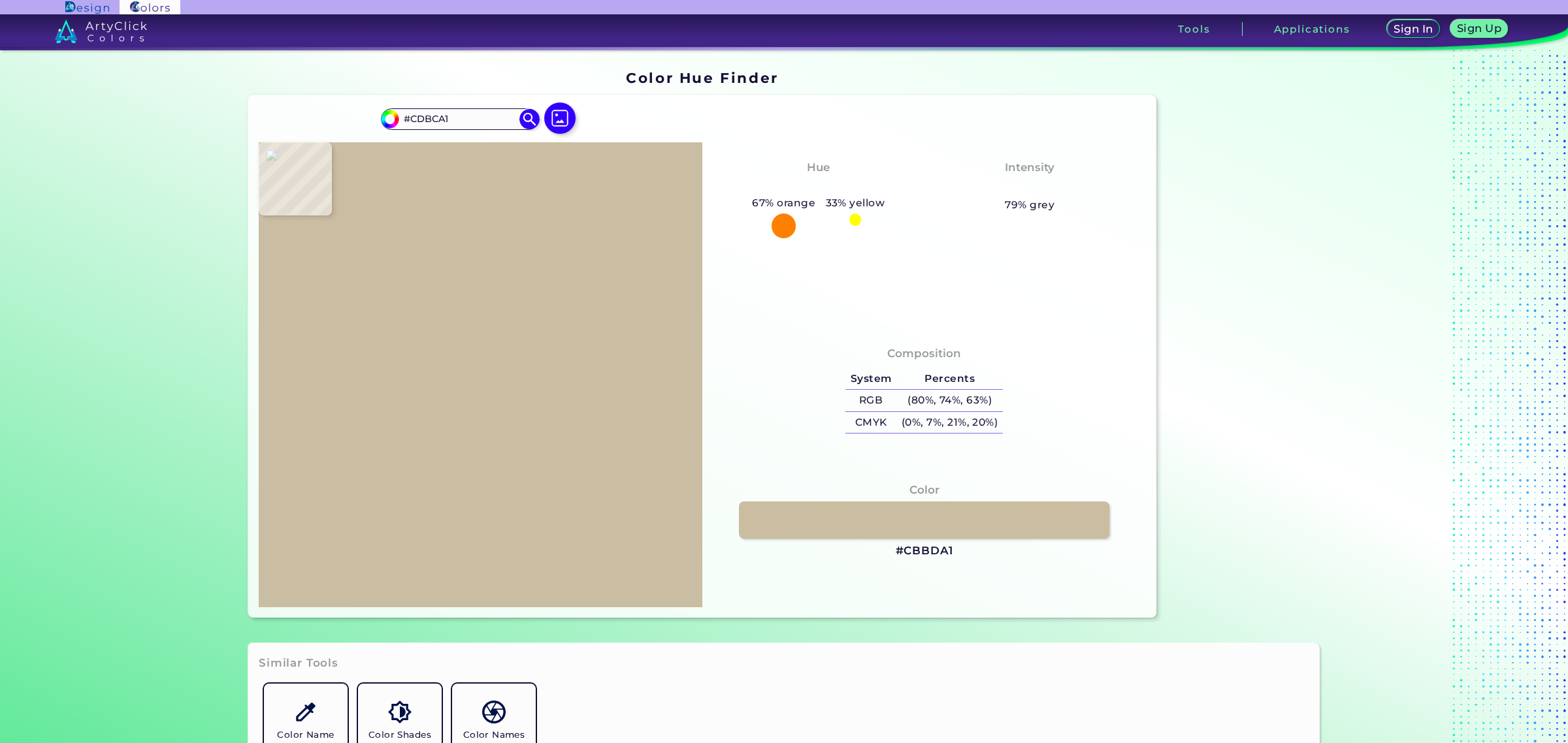
type input "#CBBDA1"
type input "#cdbfa3"
type input "#CDBFA3"
type input "#cabca0"
type input "#CABCA0"
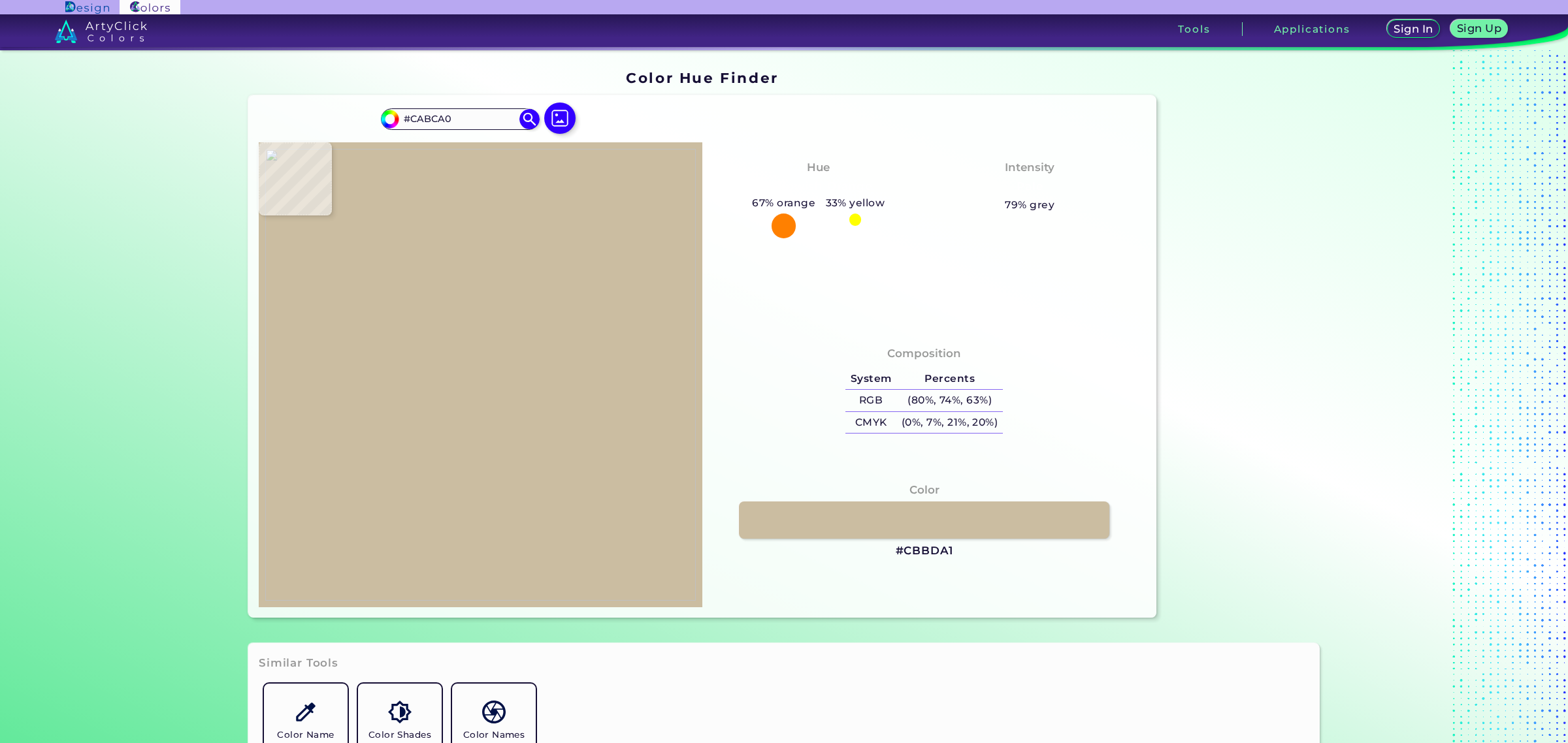
type input "#c2b397"
type input "#C2B397"
type input "#a79574"
type input "#A79574"
type input "#a8987a"
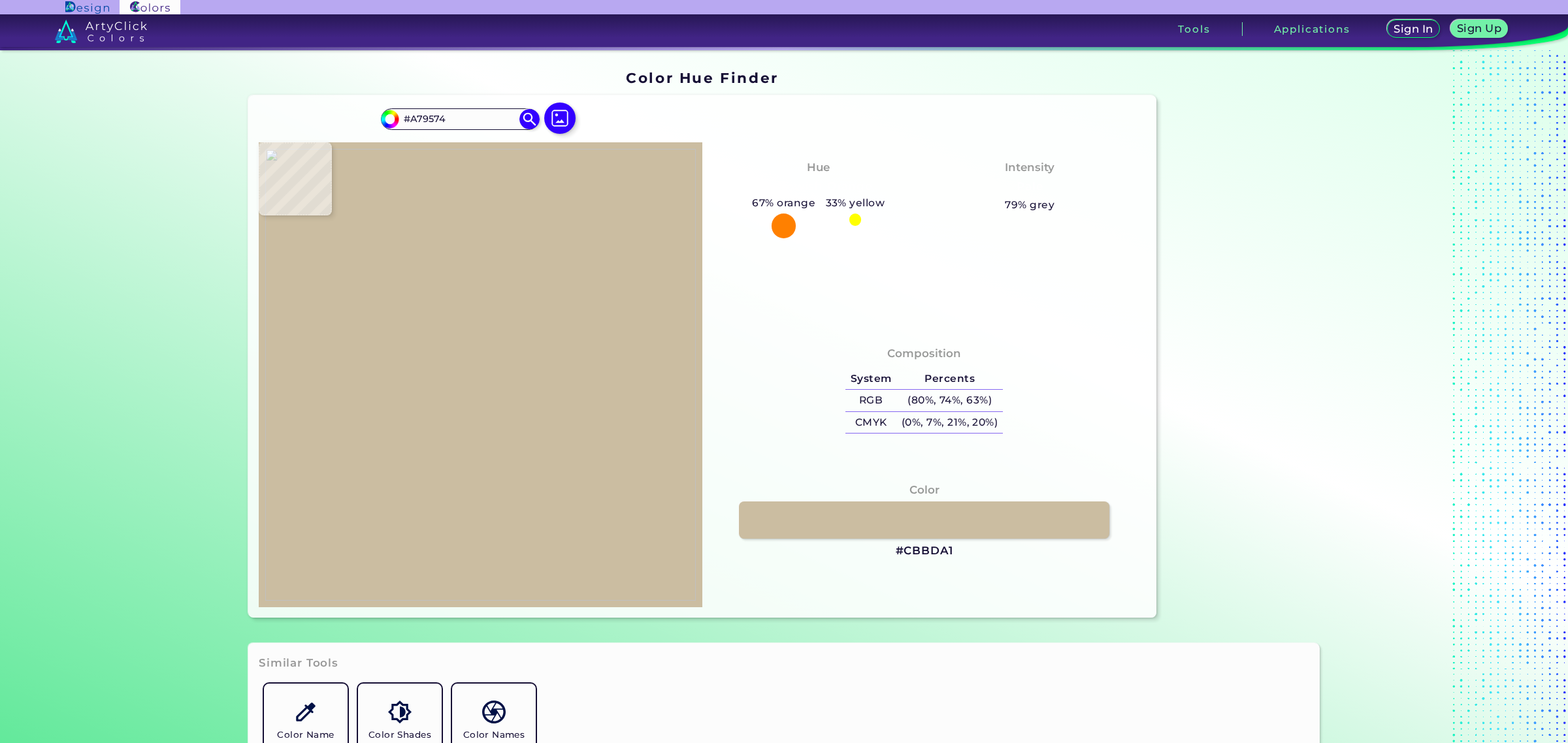
type input "#A8987A"
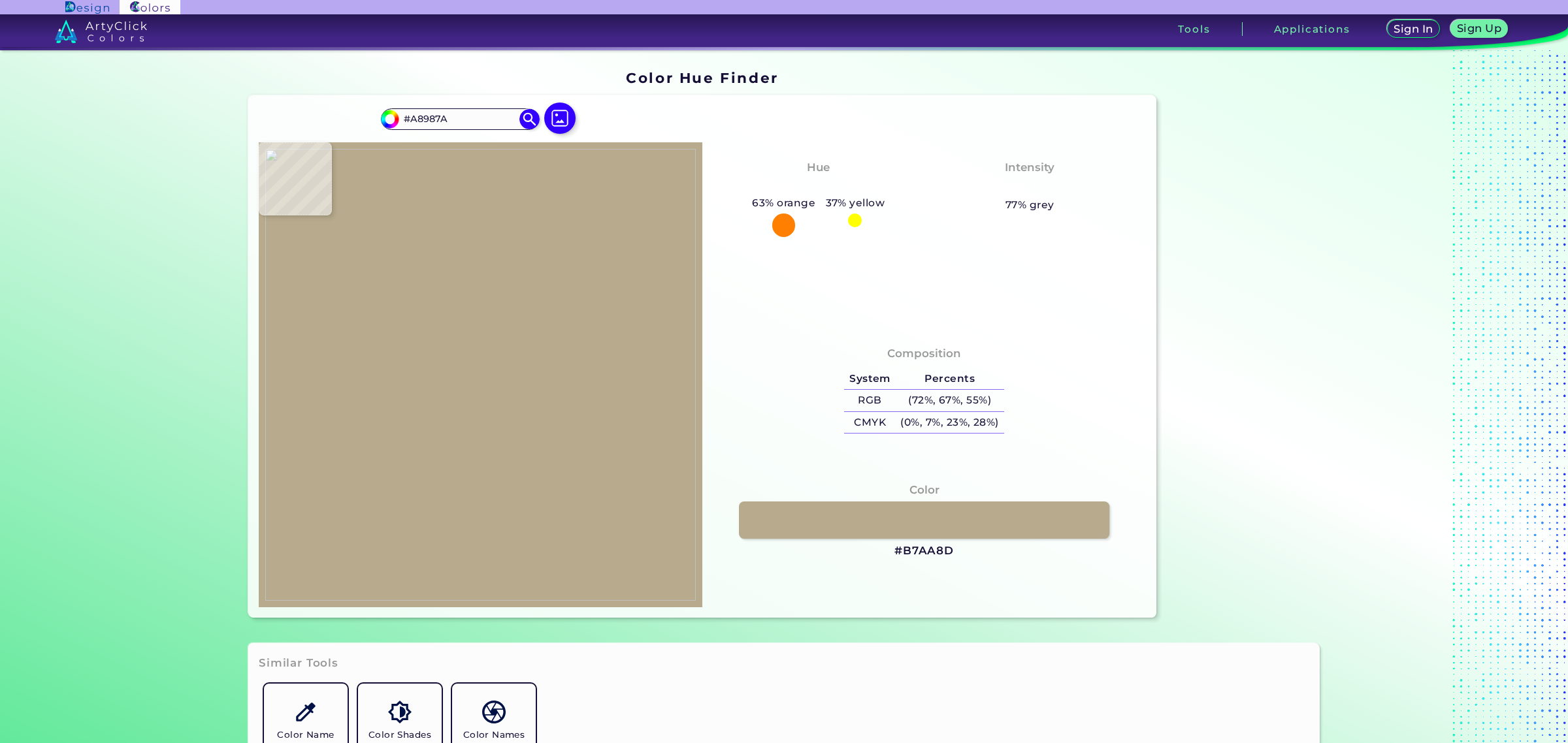
type input "#b7aa8d"
type input "#B7AA8D"
type input "#b3a589"
type input "#B3A589"
type input "#b2a186"
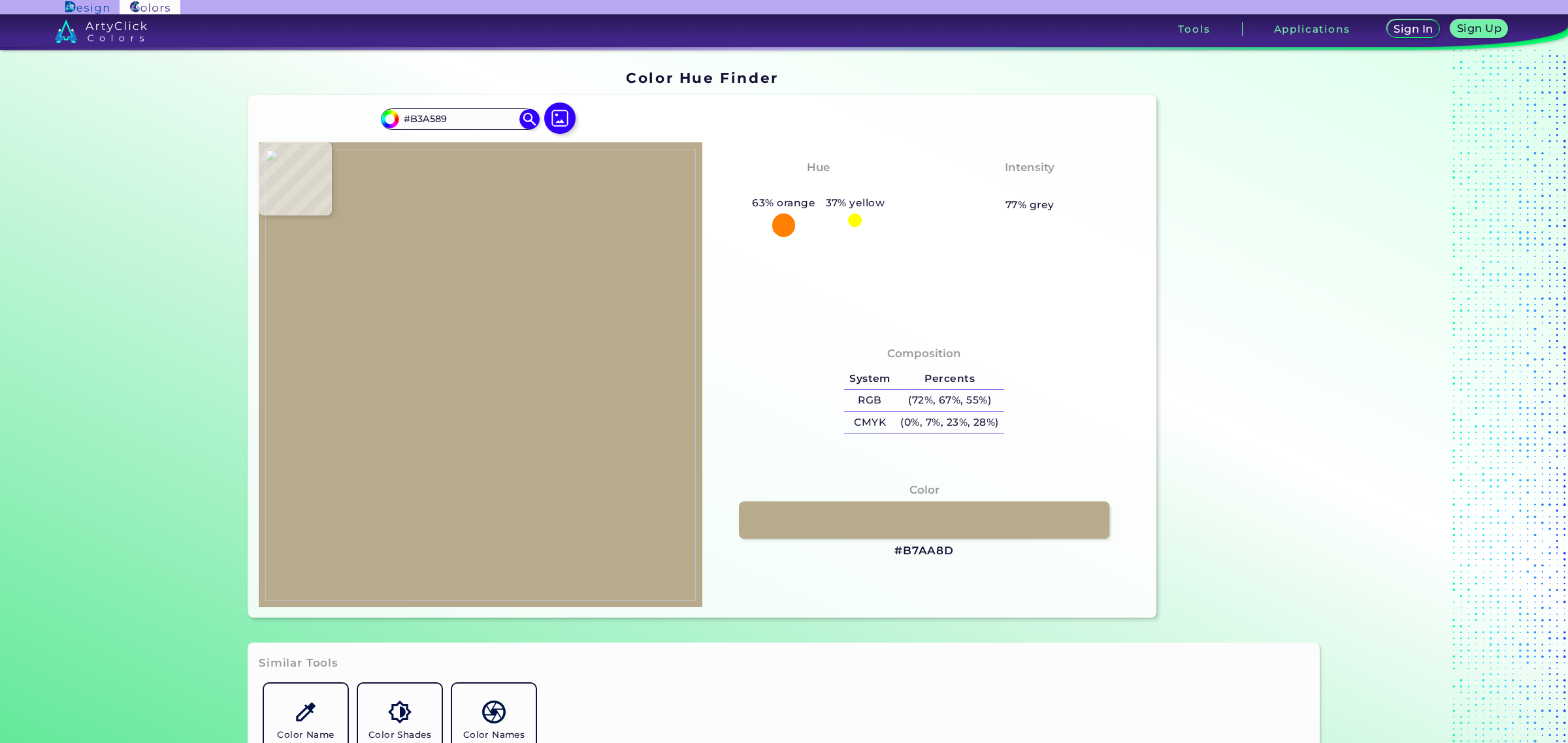
type input "#B2A186"
type input "#beb59a"
type input "#BEB59A"
type input "#d1c9b0"
type input "#D1C9B0"
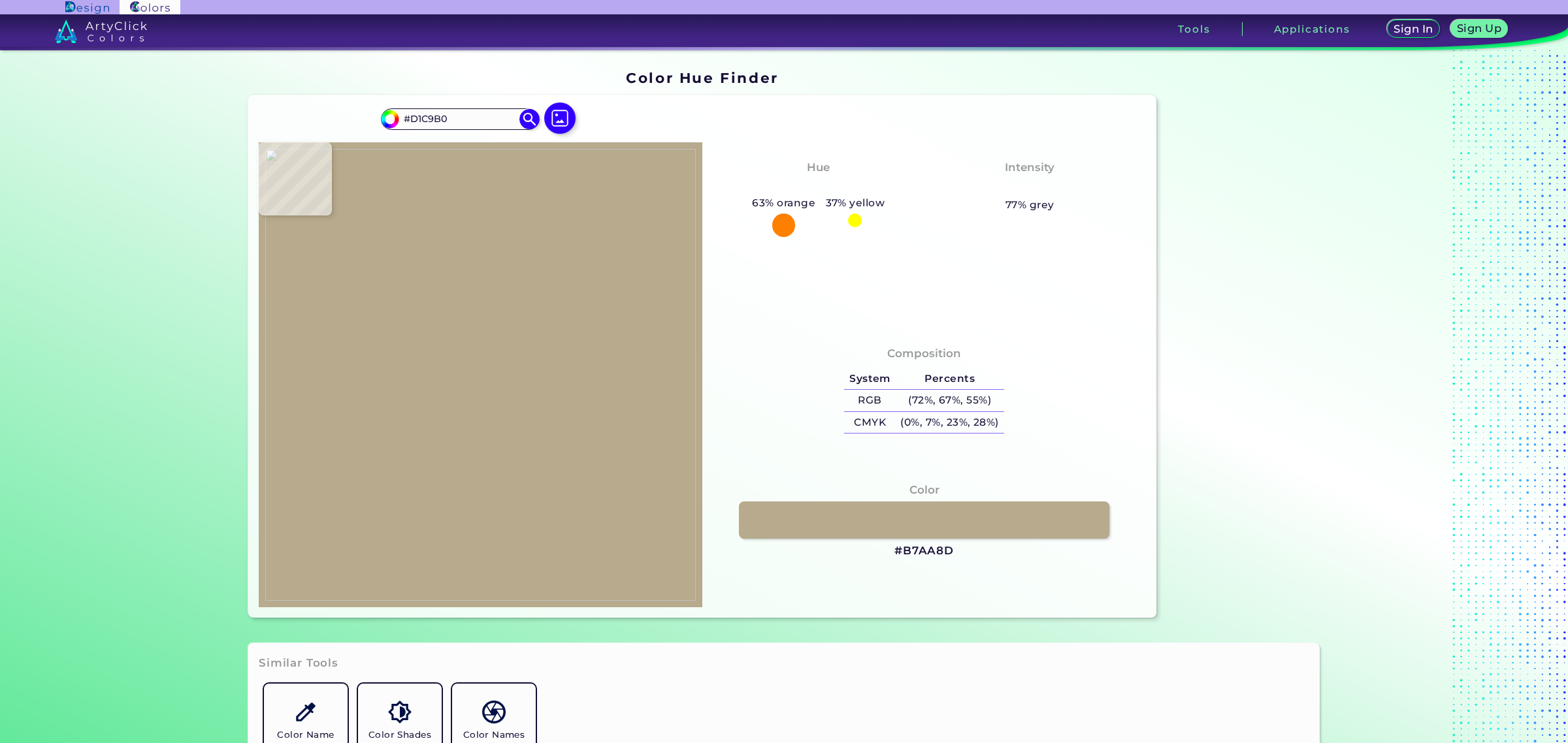
type input "#cac0a4"
type input "#CAC0A4"
type input "#c5bb9f"
type input "#C5BB9F"
type input "#c1b49a"
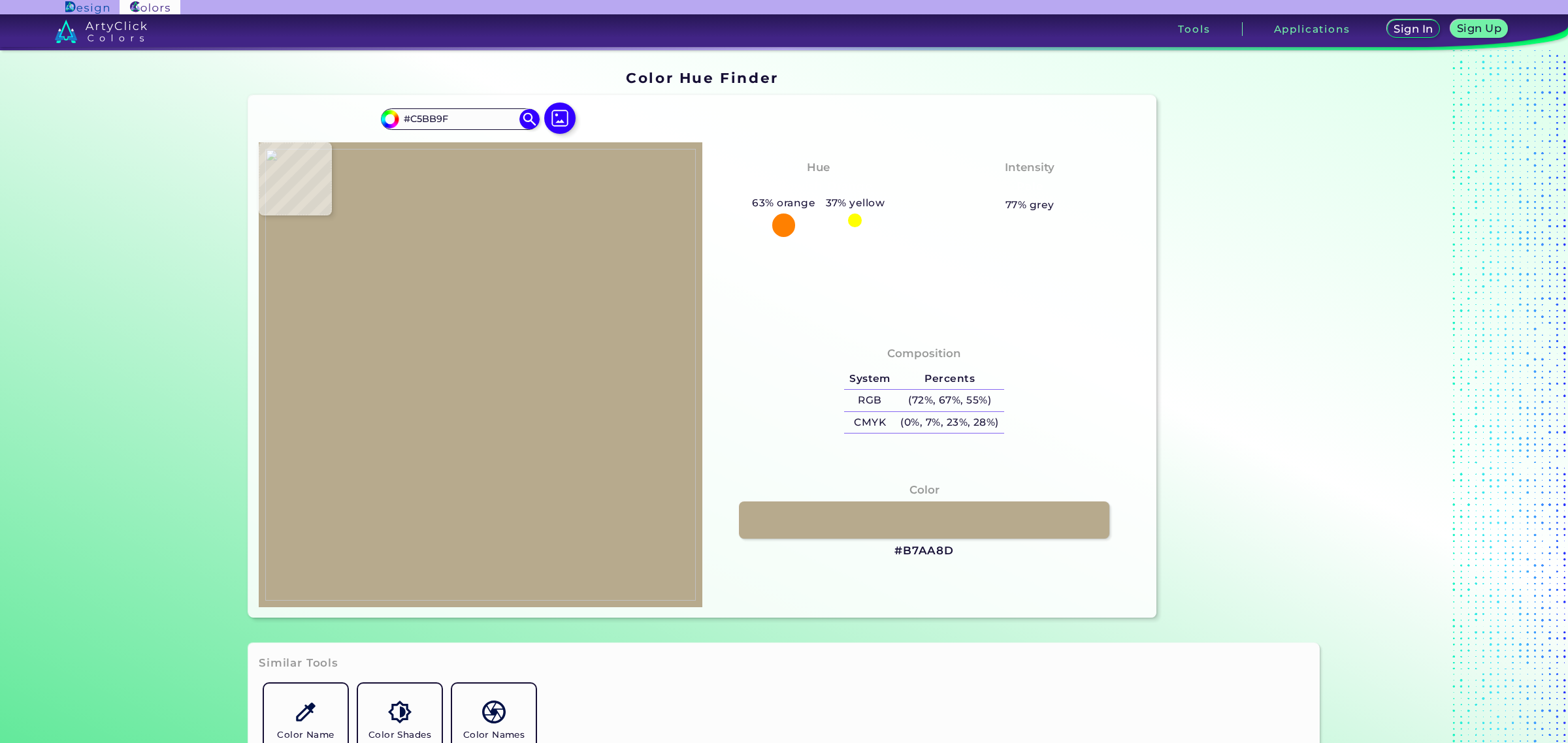
type input "#C1B49A"
type input "#c3b59b"
type input "#C3B59B"
type input "#c5bba0"
type input "#C5BBA0"
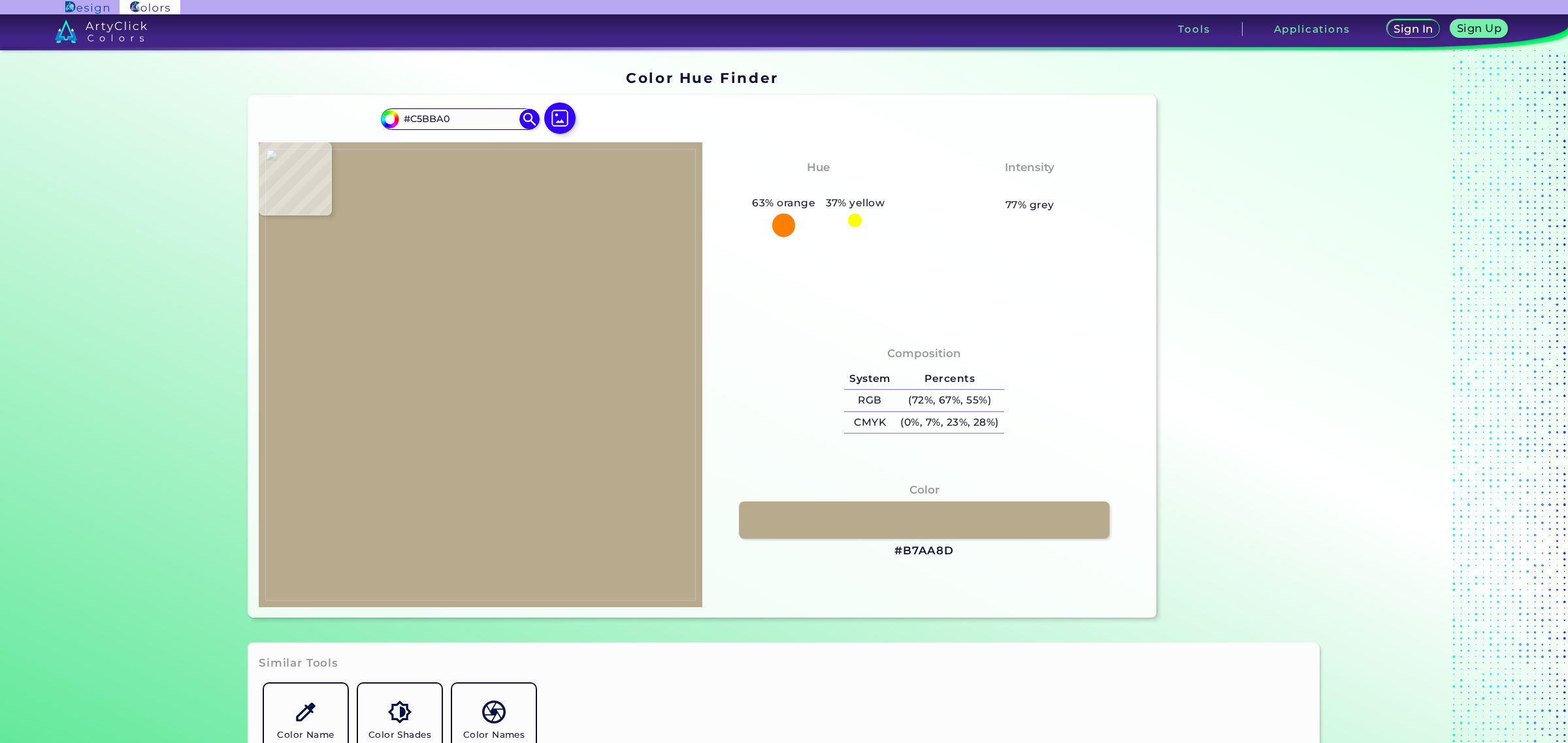
type input "#c4b89e"
type input "#C4B89E"
type input "#cbc0a7"
type input "#CBC0A7"
type input "#ccc1a9"
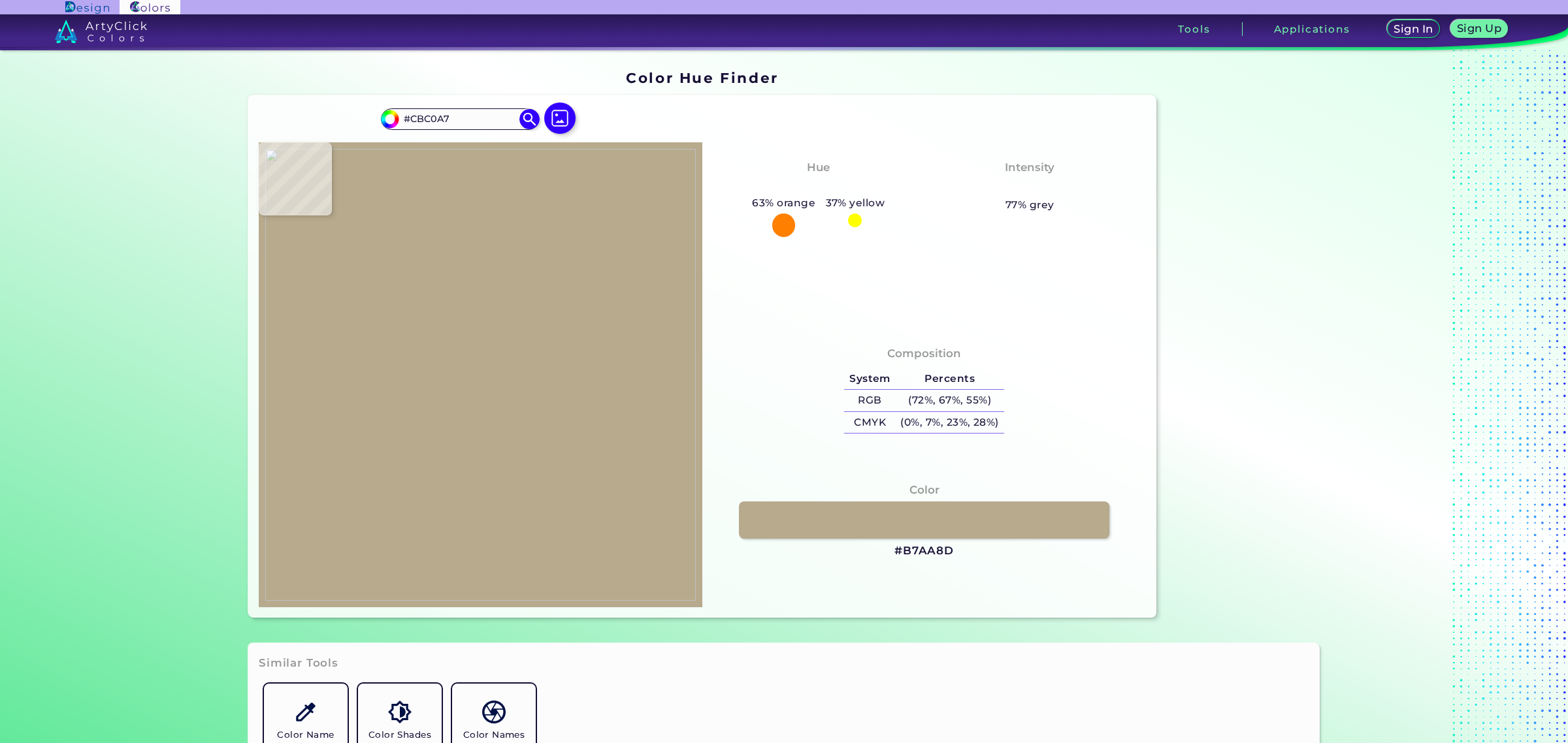
type input "#CCC1A9"
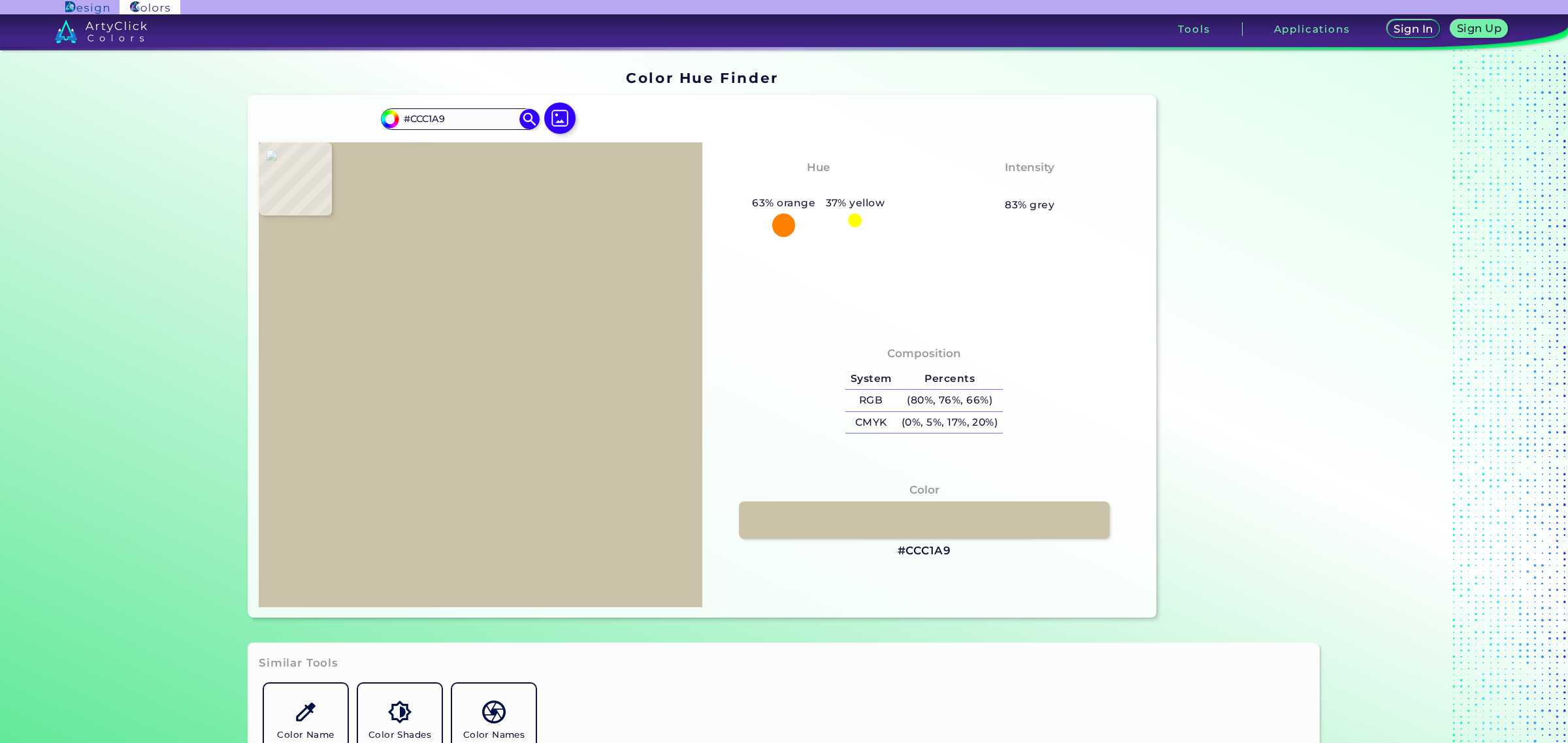
type input "#d0c7af"
type input "#D0C7AF"
type input "#d6cbb3"
type input "#D6CBB3"
type input "#d4c9b1"
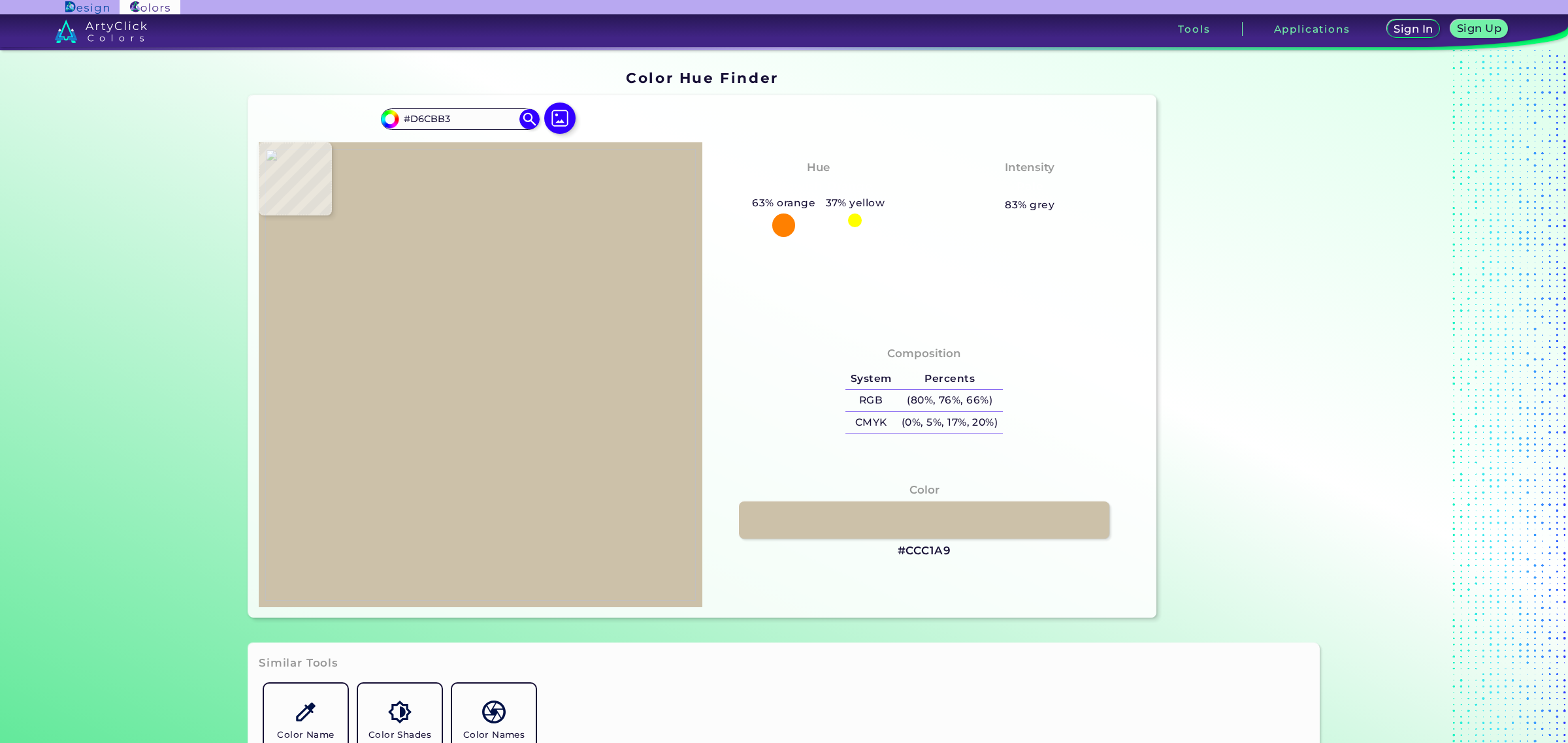
type input "#D4C9B1"
type input "#d8cdb5"
type input "#D8CDB5"
type input "#d6cbb3"
type input "#D6CBB3"
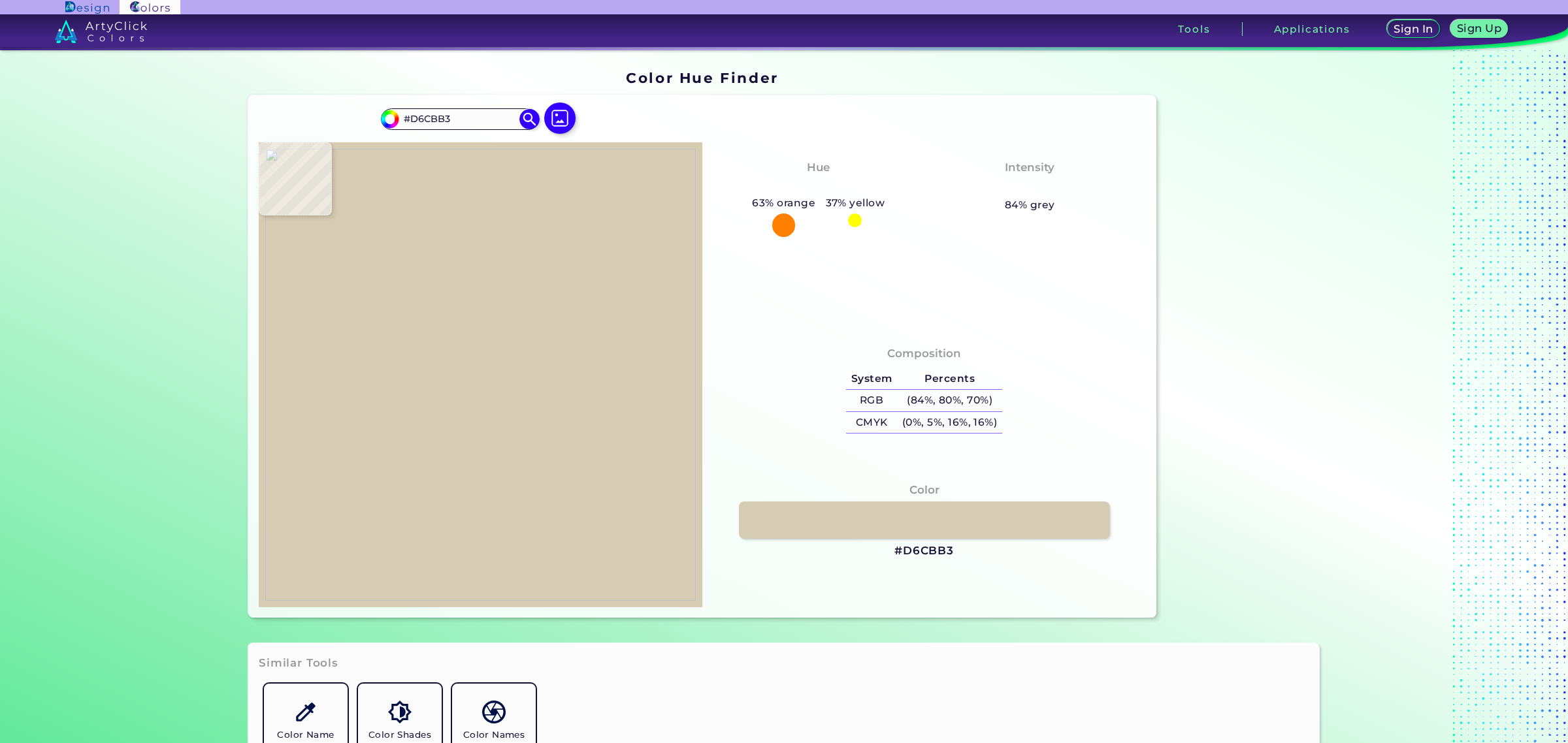
type input "#d8ceb5"
type input "#D8CEB5"
type input "#d5ccb2"
type input "#D5CCB2"
type input "#d8cdb6"
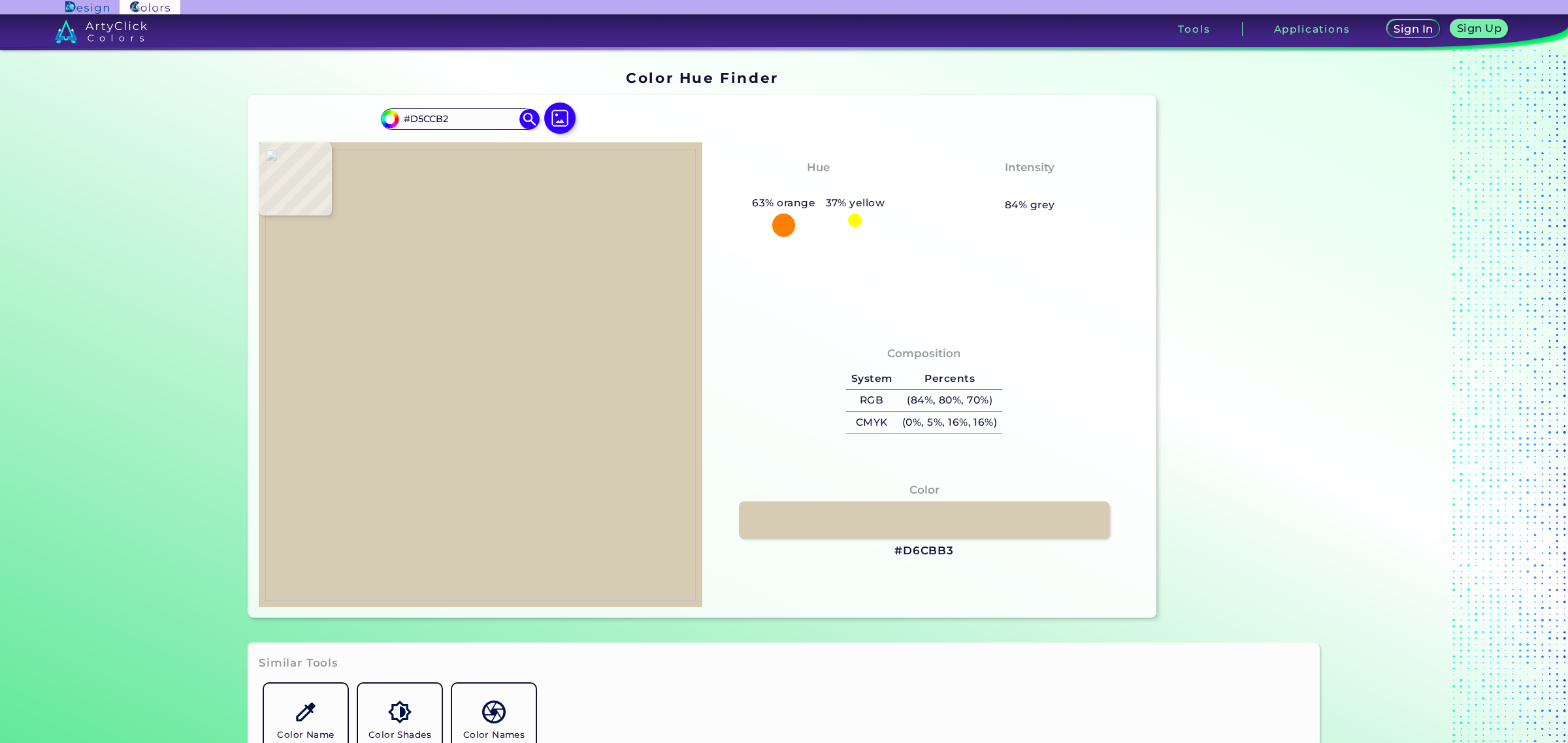
type input "#D8CDB6"
type input "#dacfb7"
type input "#DACFB7"
type input "#d7ccb4"
type input "#D7CCB4"
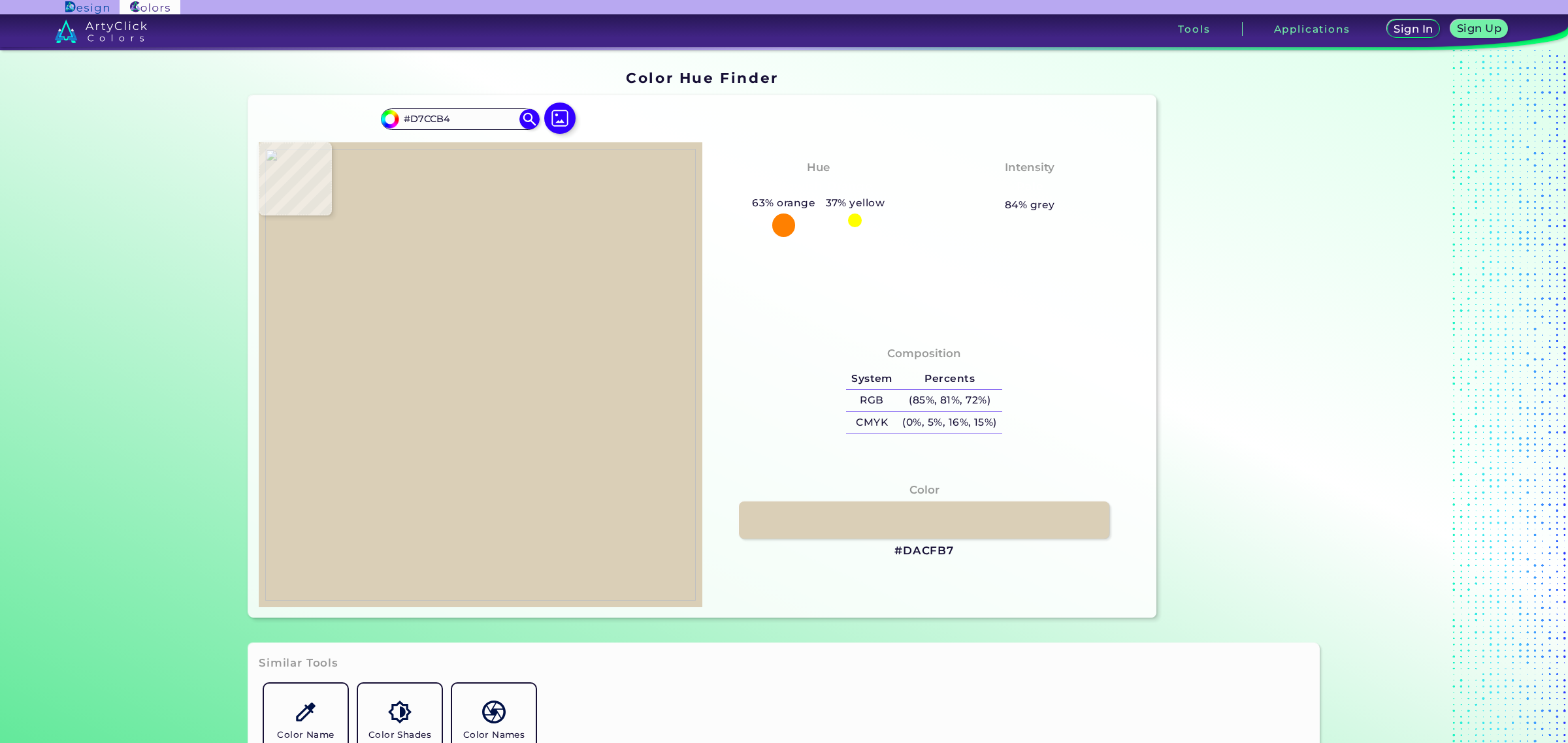
type input "#d6cbb4"
type input "#D6CBB4"
type input "#d8ceb3"
type input "#D8CEB3"
type input "#d9ceb6"
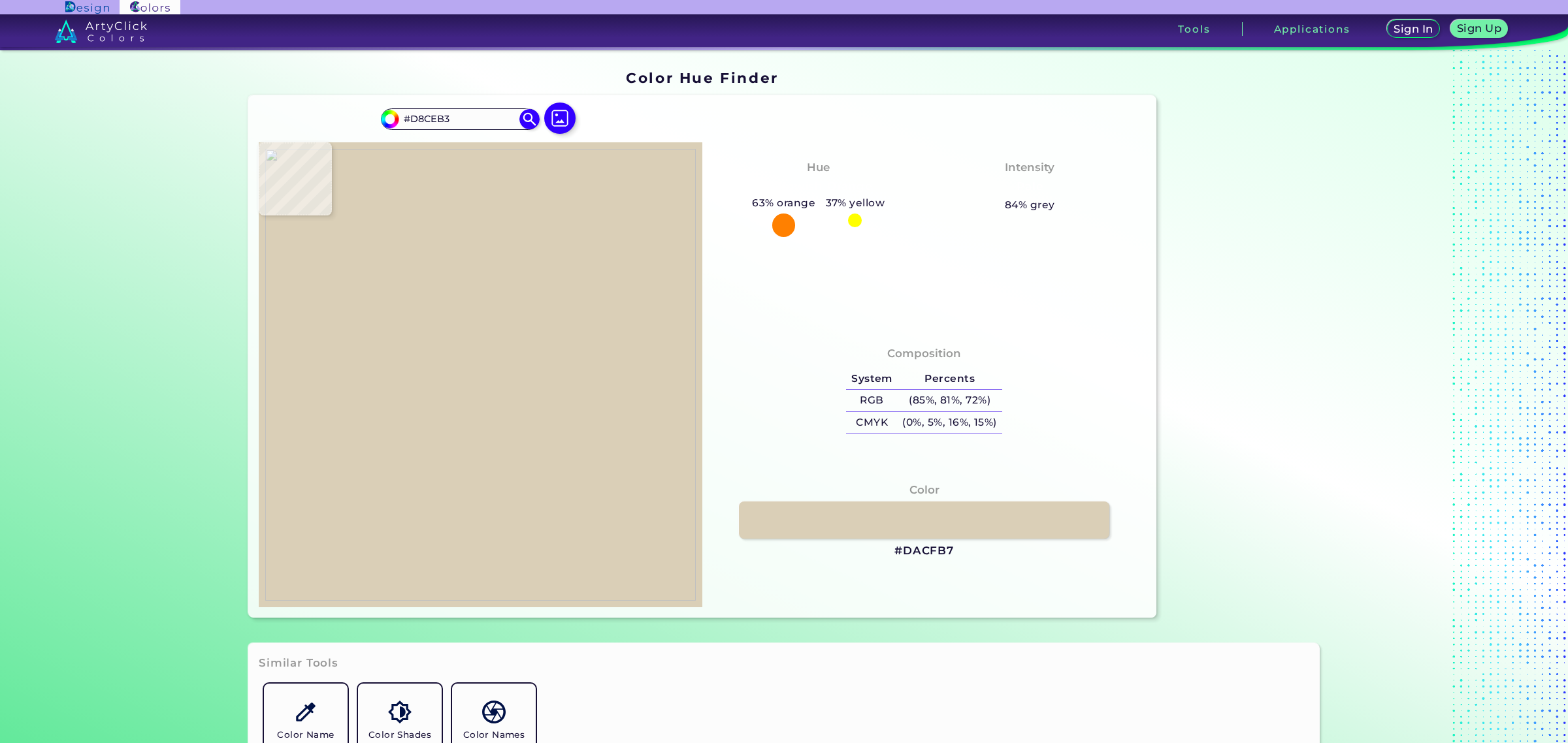
type input "#D9CEB6"
type input "#dbd0b8"
type input "#DBD0B8"
type input "#dad2b9"
type input "#DAD2B9"
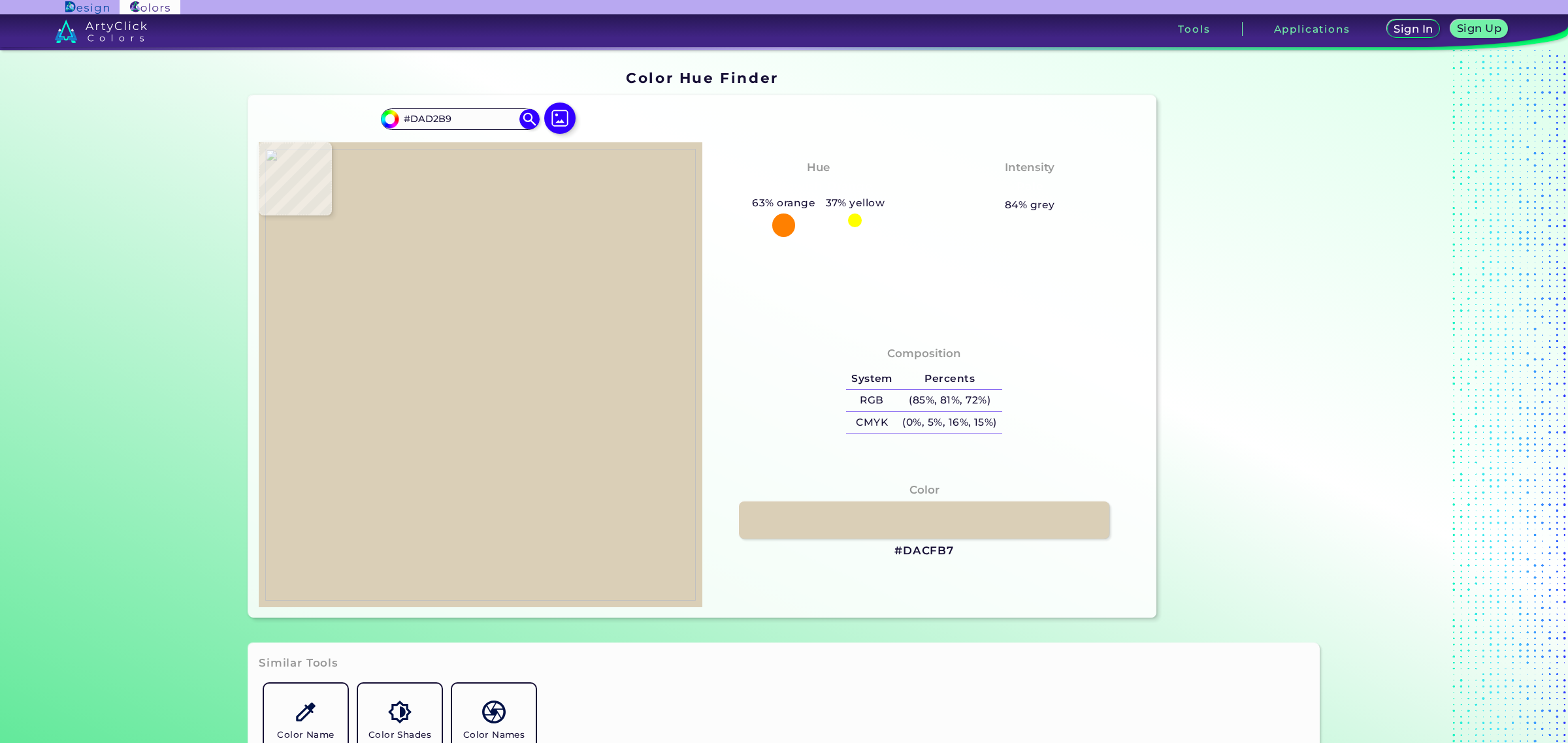
type input "#dacfb7"
type input "#DACFB7"
type input "#d7cdb4"
type input "#D7CDB4"
type input "#d6cbb2"
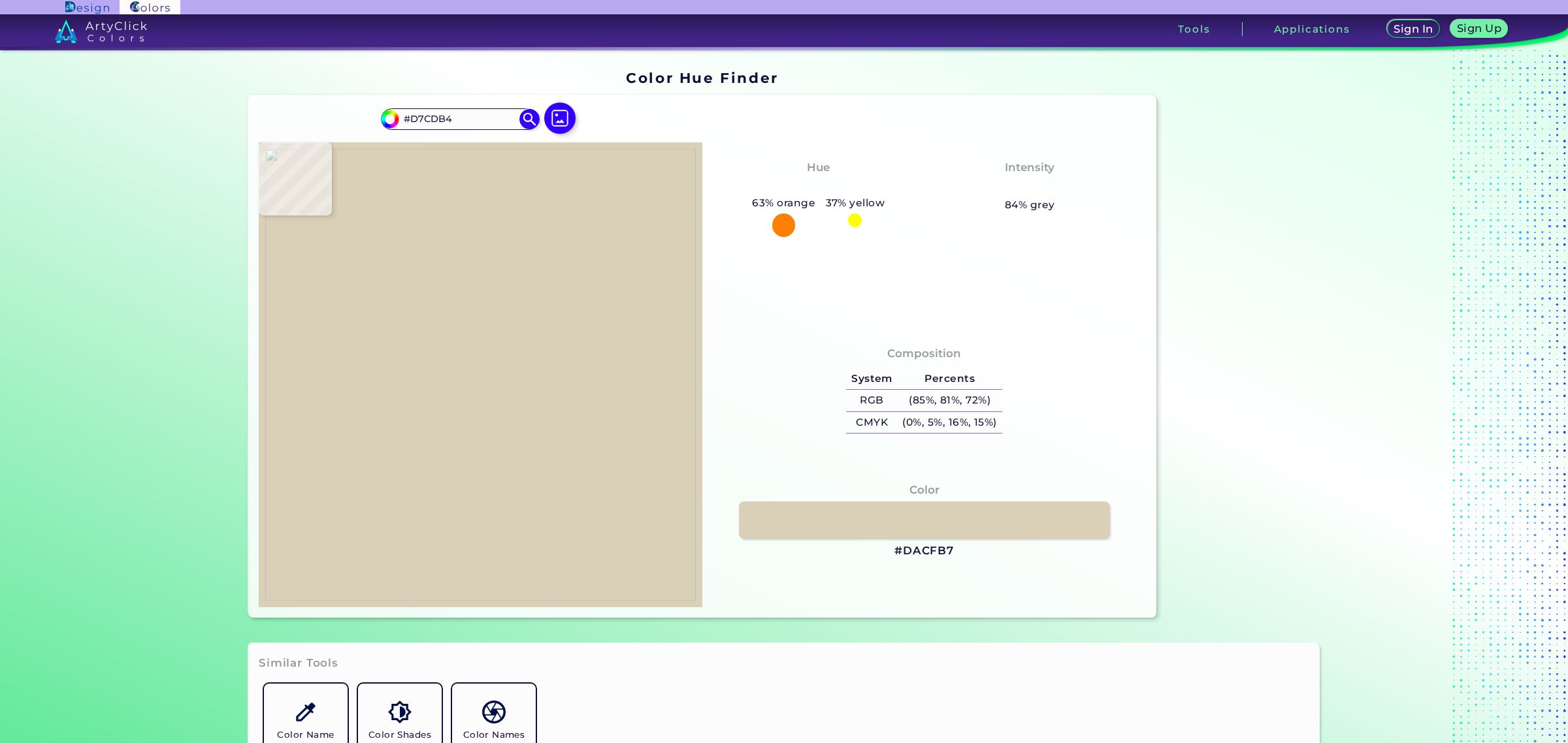
type input "#D6CBB2"
type input "#d0c6ab"
type input "#D0C6AB"
click at [520, 242] on img at bounding box center [480, 374] width 431 height 452
drag, startPoint x: 892, startPoint y: 548, endPoint x: 948, endPoint y: 549, distance: 56.0
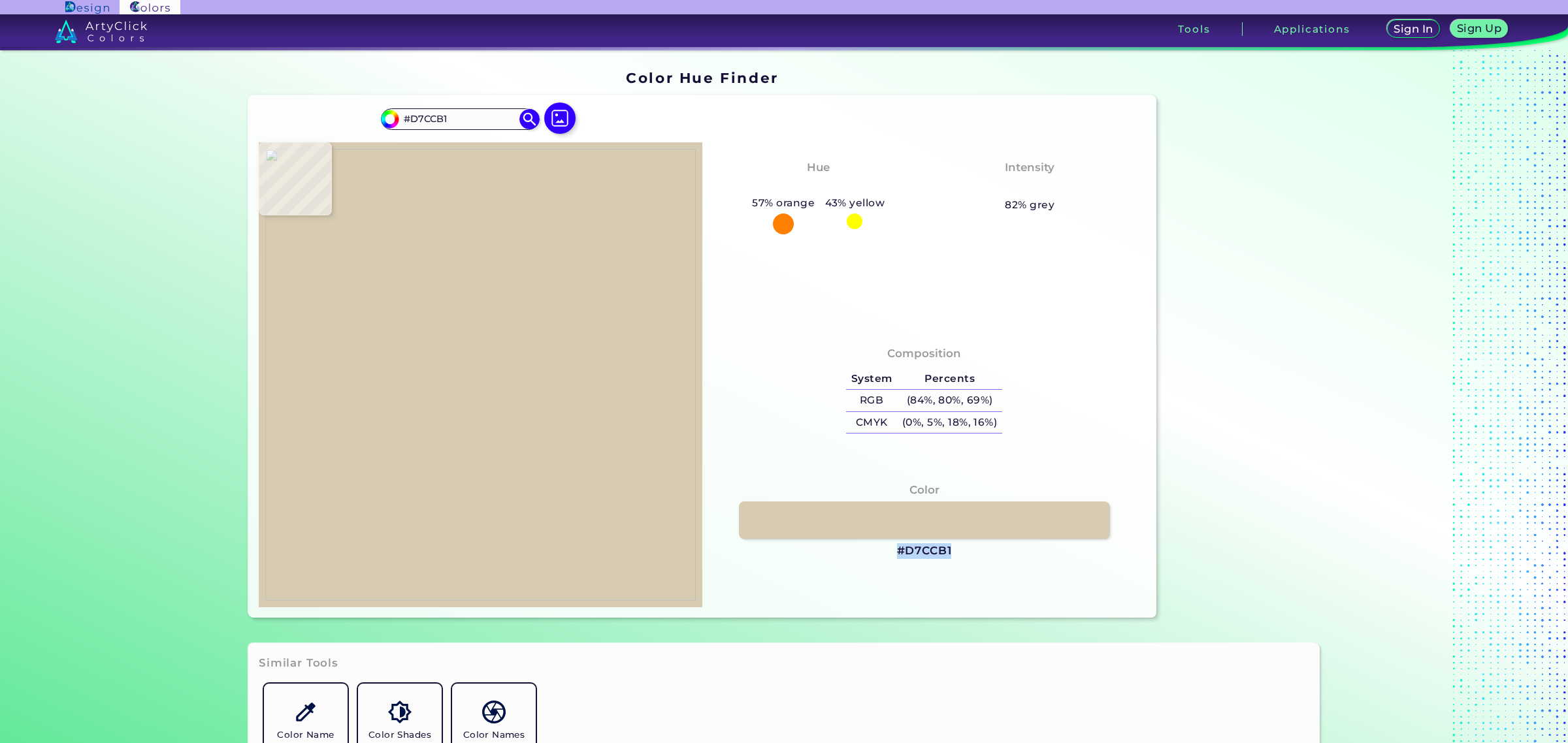
click at [948, 549] on div "Color #D7CCB1" at bounding box center [924, 521] width 423 height 90
copy h3 "#D7CCB1"
drag, startPoint x: 449, startPoint y: 116, endPoint x: 400, endPoint y: 121, distance: 49.3
click at [400, 121] on input "#D7CCB1" at bounding box center [459, 119] width 122 height 17
click at [552, 119] on img at bounding box center [560, 119] width 38 height 38
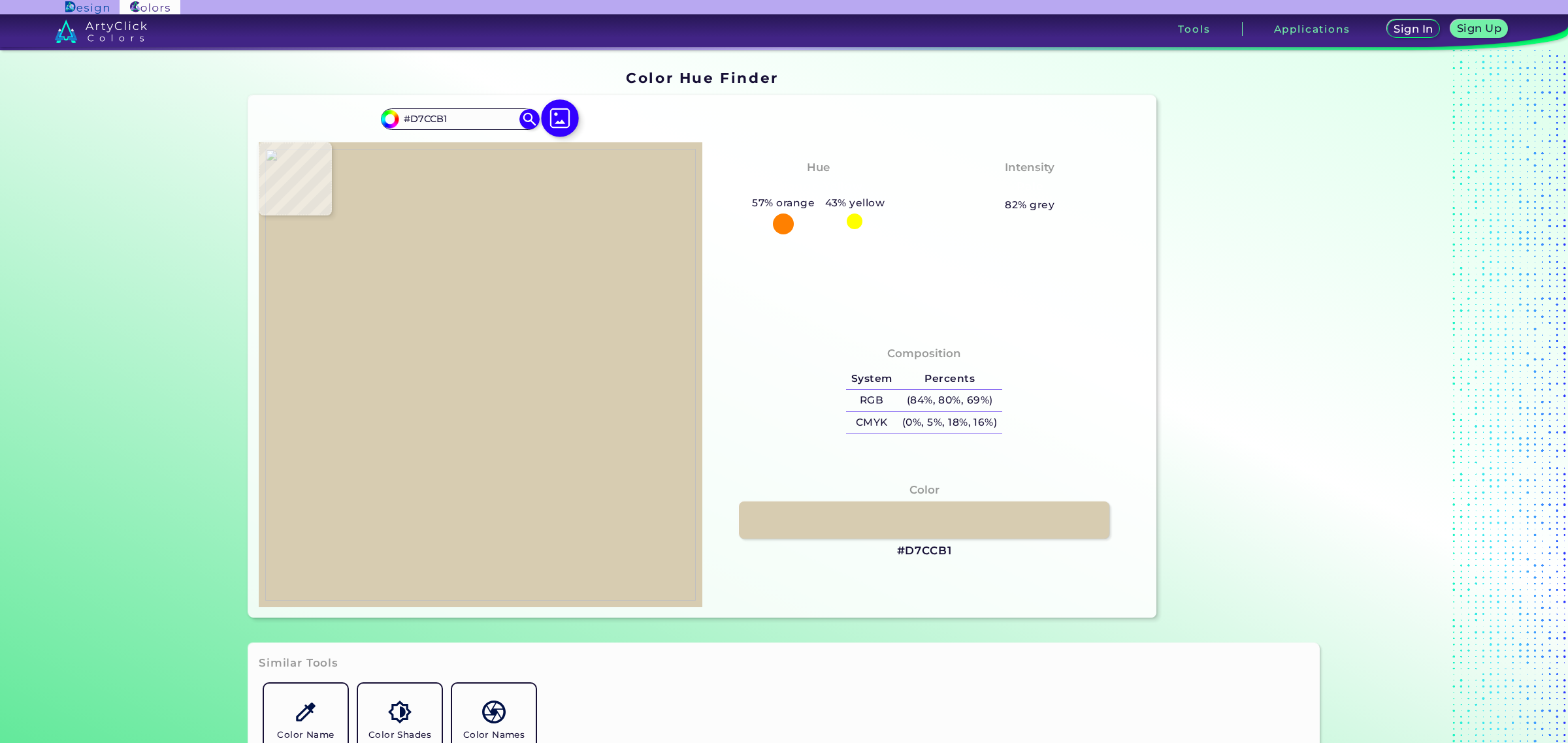
click at [0, 0] on input "file" at bounding box center [0, 0] width 0 height 0
click at [477, 328] on img at bounding box center [480, 374] width 431 height 452
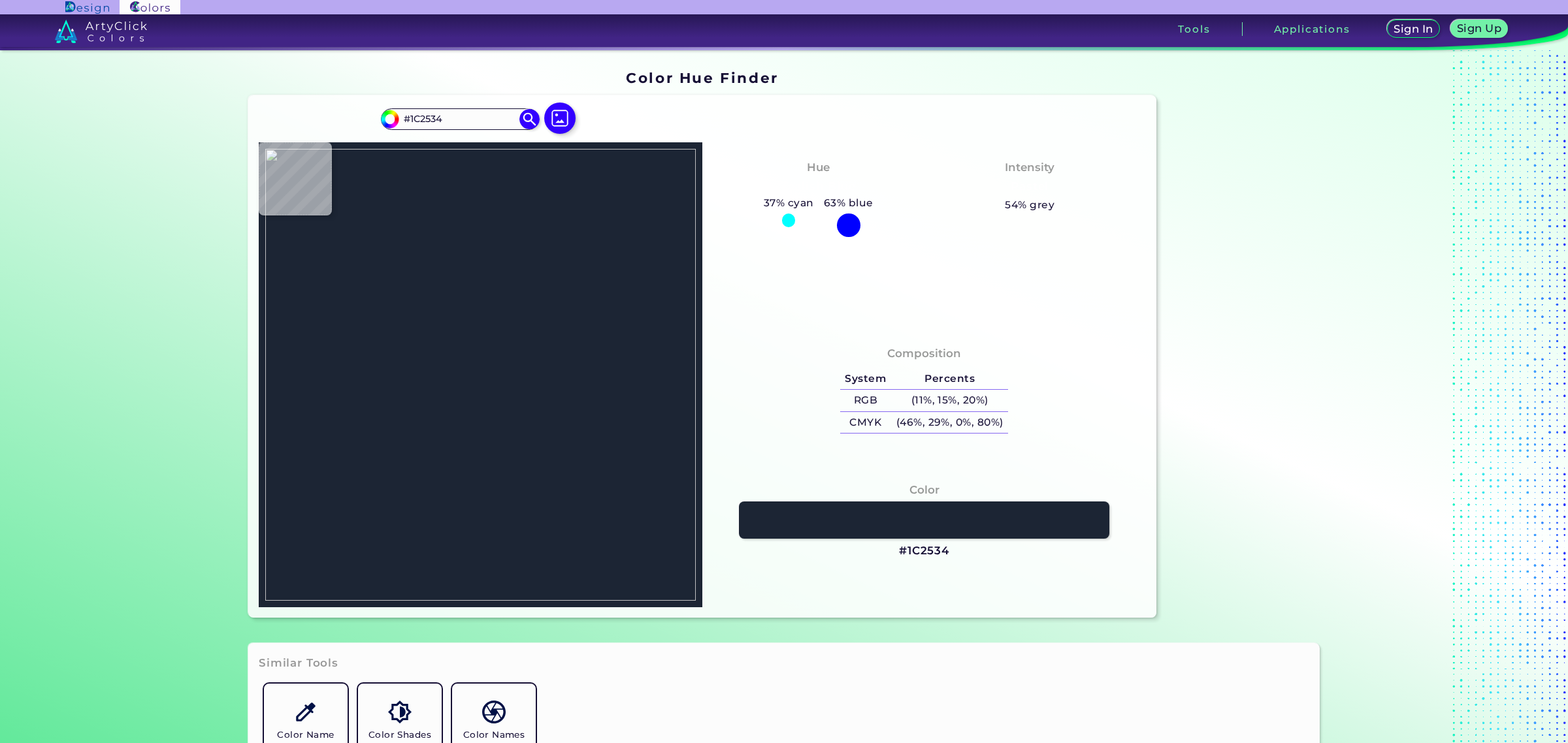
click at [473, 337] on img at bounding box center [480, 374] width 431 height 452
drag, startPoint x: 891, startPoint y: 548, endPoint x: 945, endPoint y: 548, distance: 54.0
click at [945, 548] on div "Color #1C2534" at bounding box center [924, 521] width 423 height 90
copy h3 "#1C2534"
click at [560, 124] on img at bounding box center [560, 119] width 38 height 38
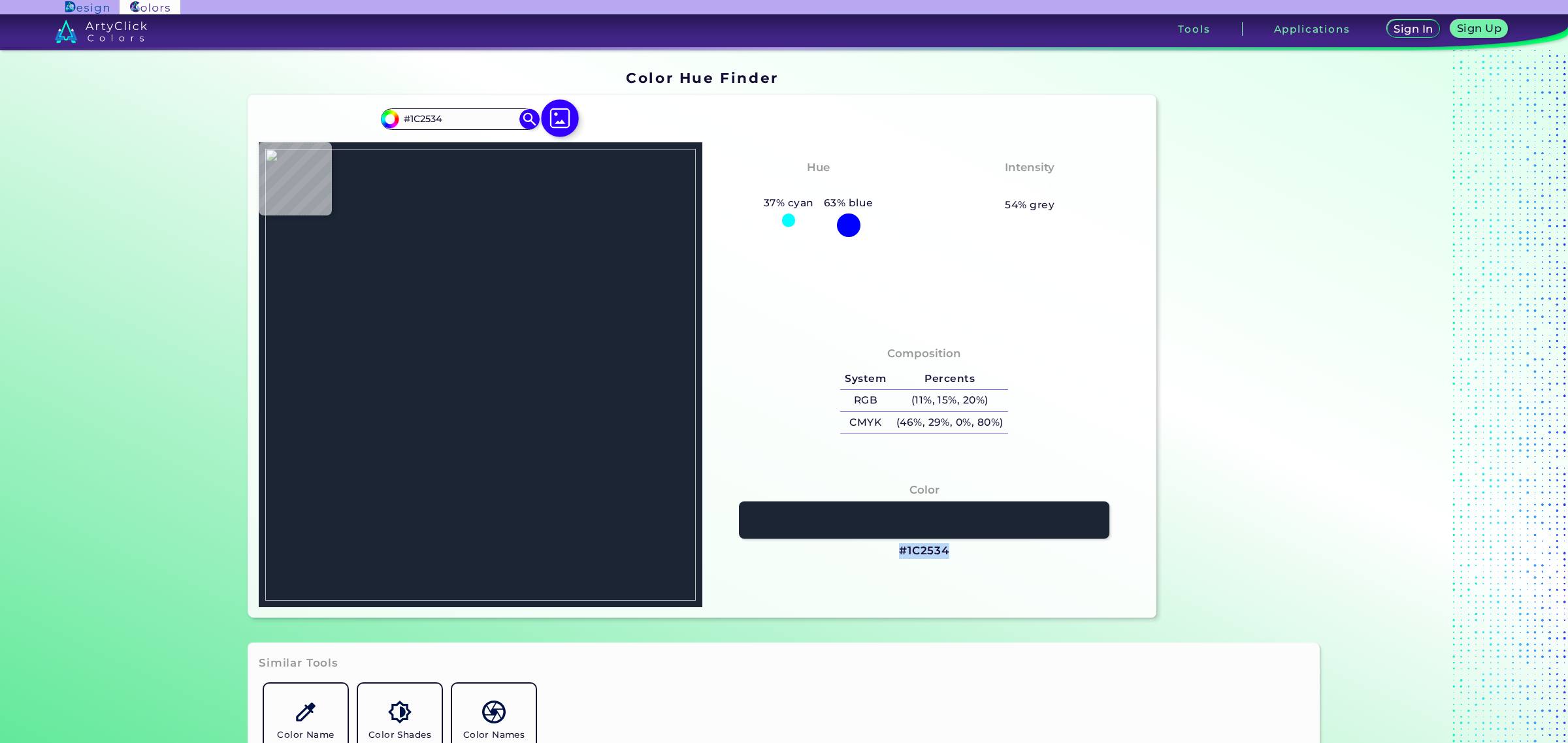
click at [0, 0] on input "file" at bounding box center [0, 0] width 0 height 0
click at [471, 476] on img at bounding box center [480, 374] width 431 height 452
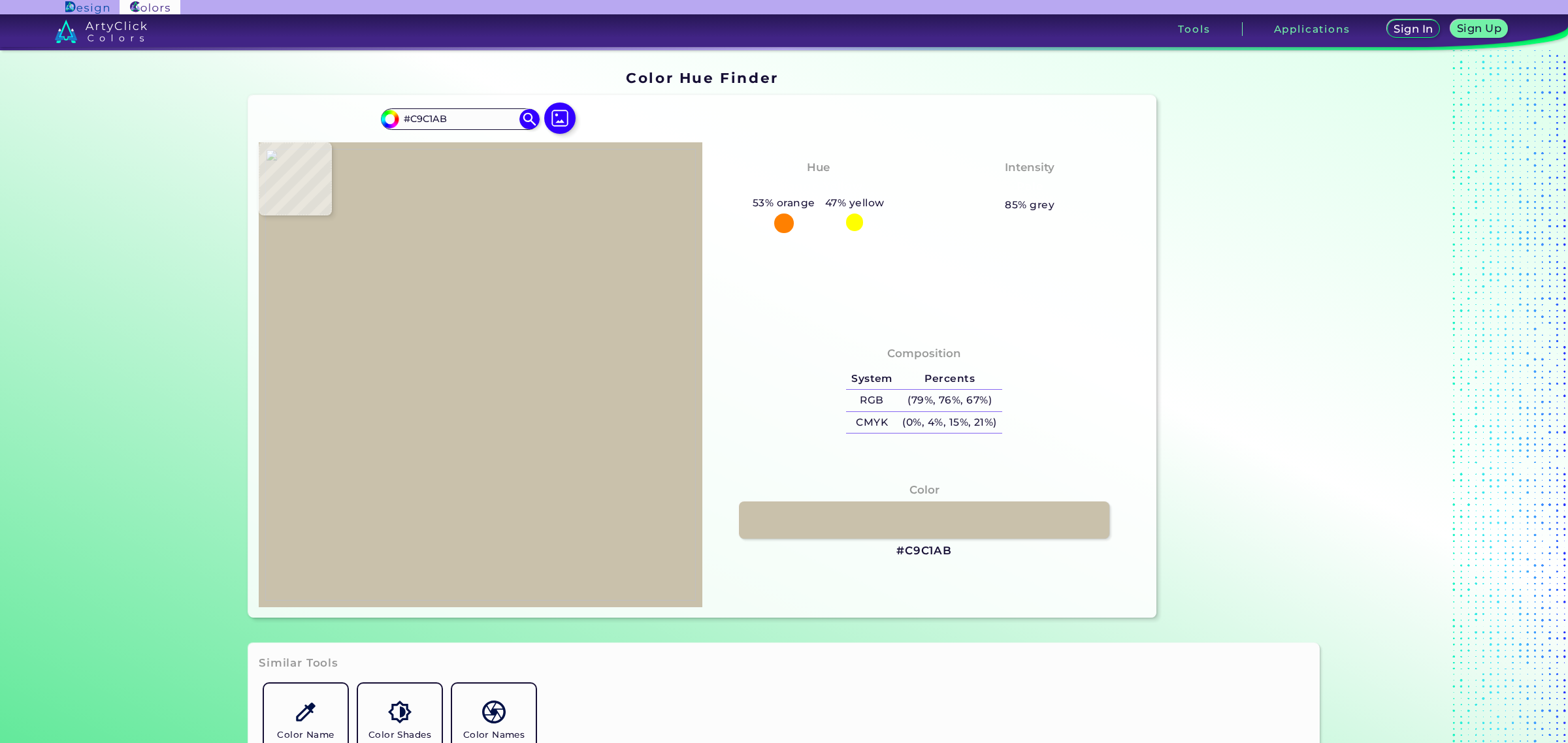
click at [569, 511] on img at bounding box center [480, 374] width 431 height 452
drag, startPoint x: 887, startPoint y: 546, endPoint x: 951, endPoint y: 549, distance: 64.1
click at [951, 549] on div "Color #C9C1AB" at bounding box center [924, 521] width 423 height 90
copy h3 "#C9C1AB"
click at [562, 118] on img at bounding box center [560, 119] width 38 height 38
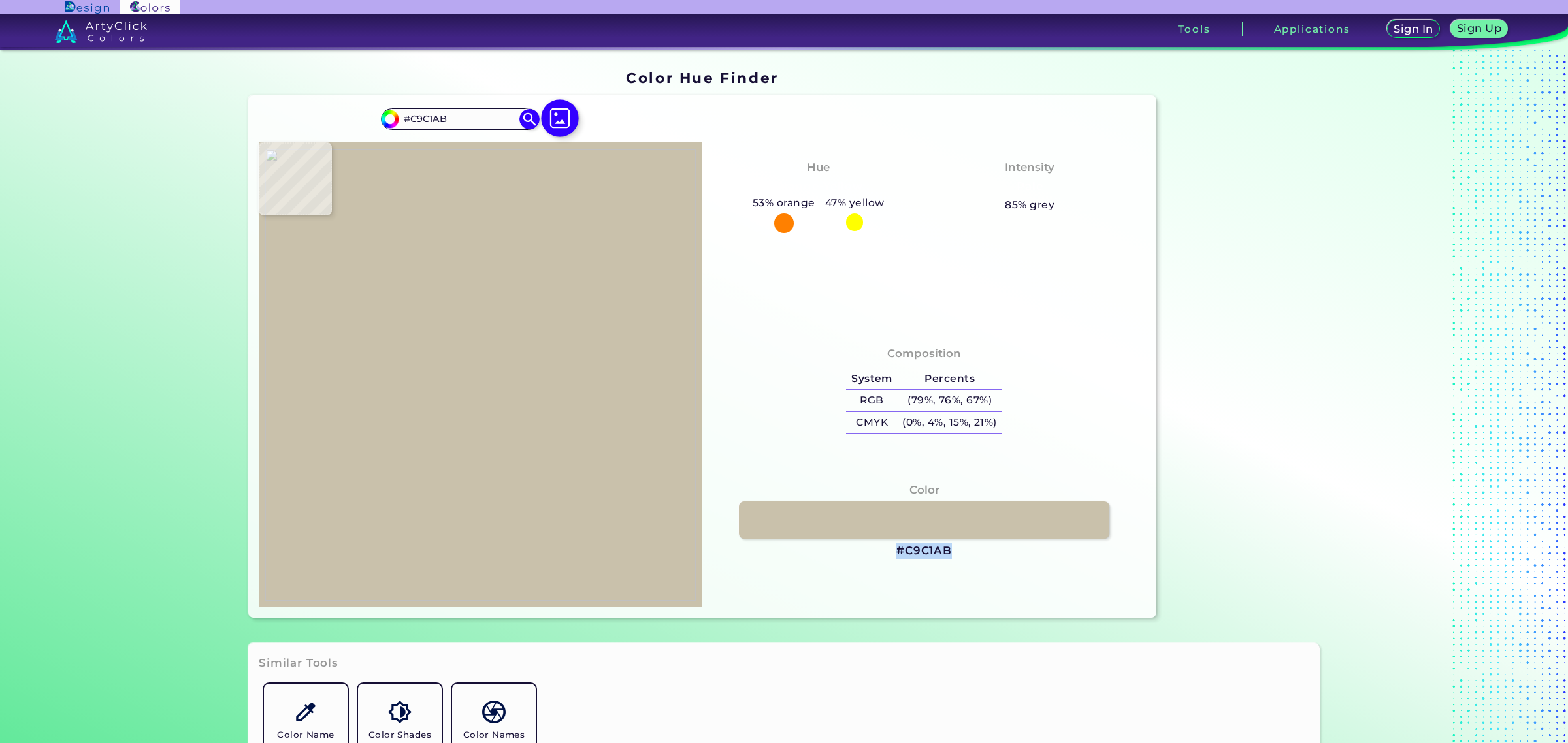
click at [0, 0] on input "file" at bounding box center [0, 0] width 0 height 0
click at [403, 464] on img at bounding box center [480, 374] width 431 height 452
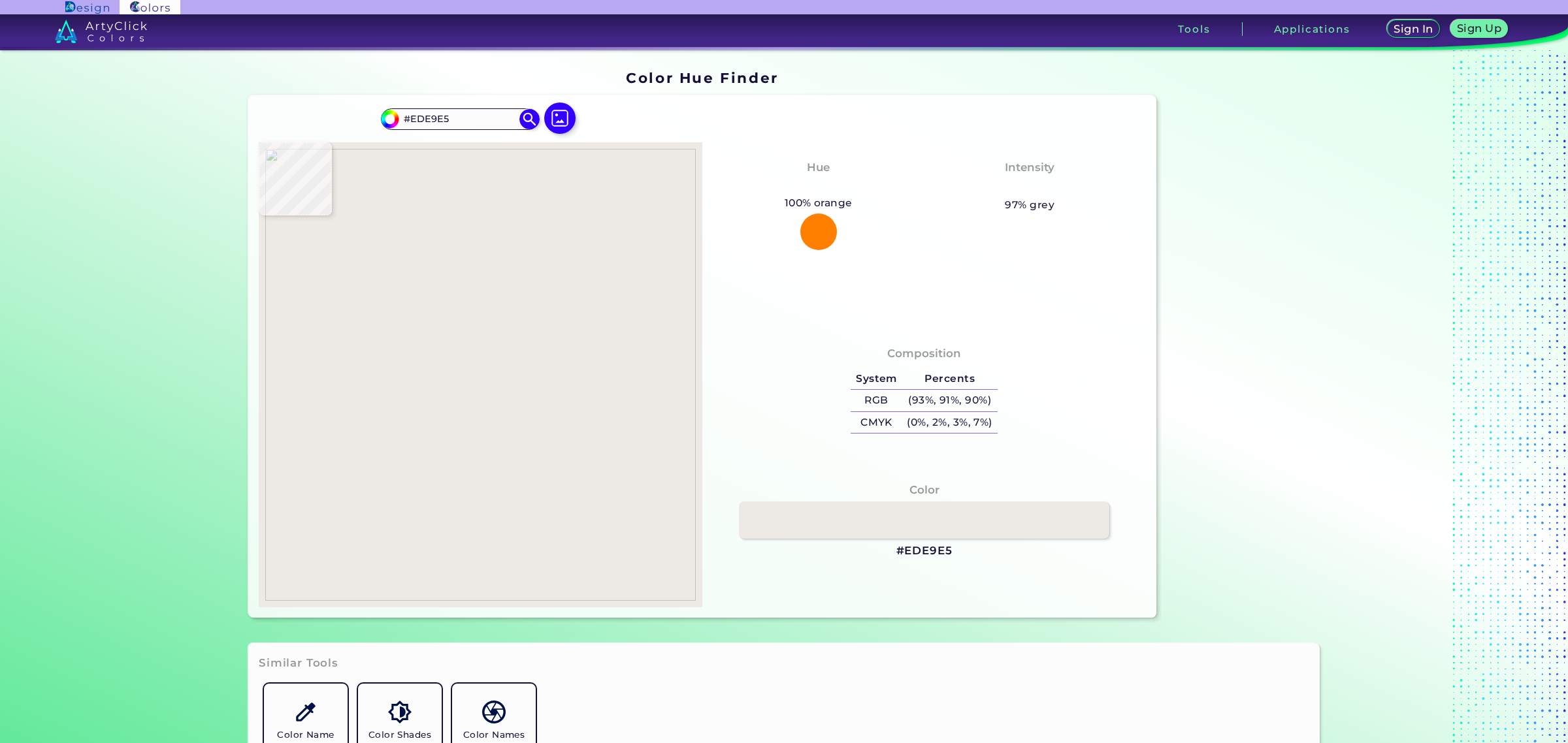
click at [538, 478] on img at bounding box center [480, 374] width 431 height 452
drag, startPoint x: 887, startPoint y: 550, endPoint x: 952, endPoint y: 552, distance: 65.0
click at [952, 552] on div "Color #EDE9E5" at bounding box center [924, 521] width 423 height 90
copy h3 "#EDE9E5"
click at [657, 741] on div "Color Name Finder Color Shades Finder Color Names Dictionary" at bounding box center [784, 726] width 1050 height 94
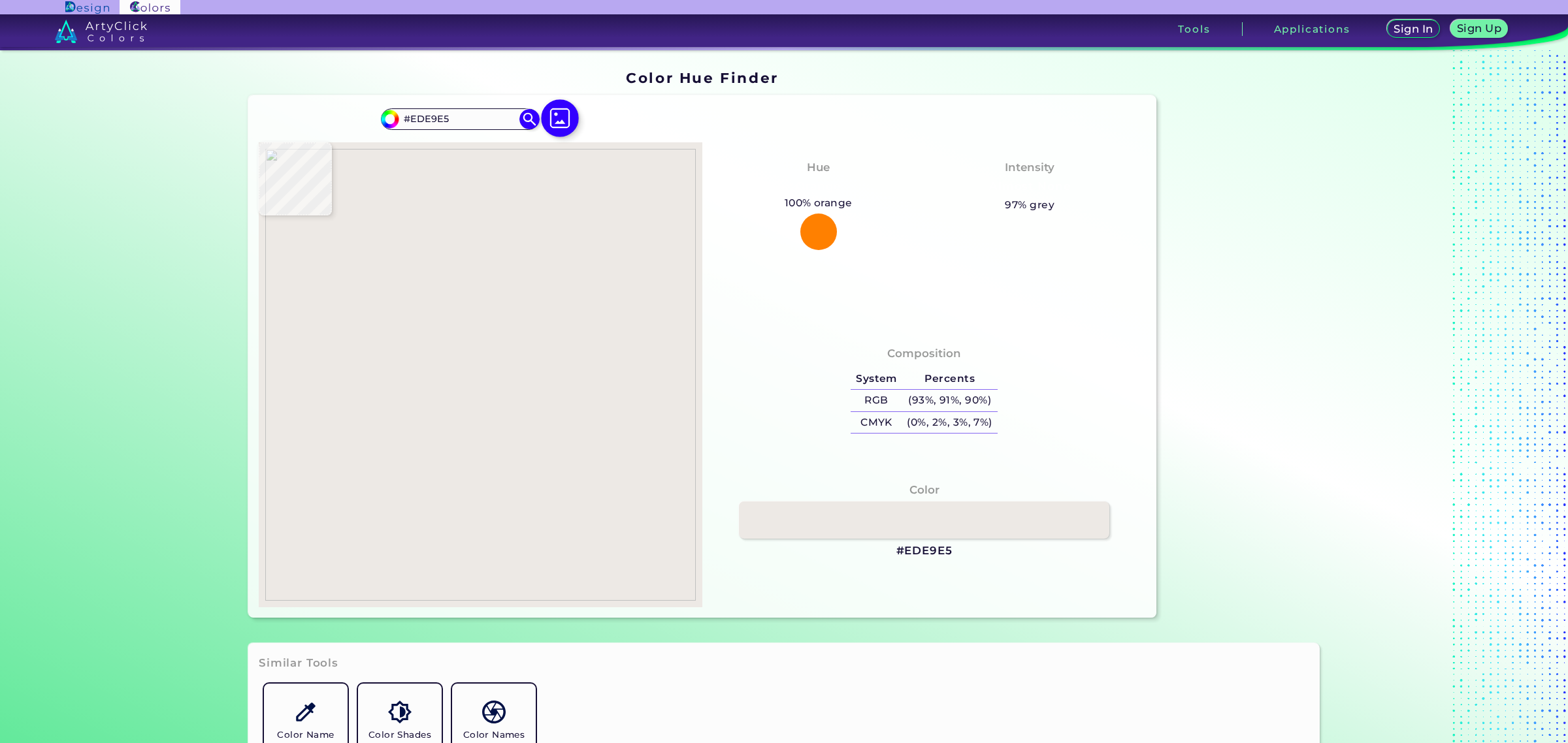
click at [559, 122] on img at bounding box center [560, 119] width 38 height 38
click at [0, 0] on input "file" at bounding box center [0, 0] width 0 height 0
click at [455, 455] on img at bounding box center [480, 374] width 431 height 452
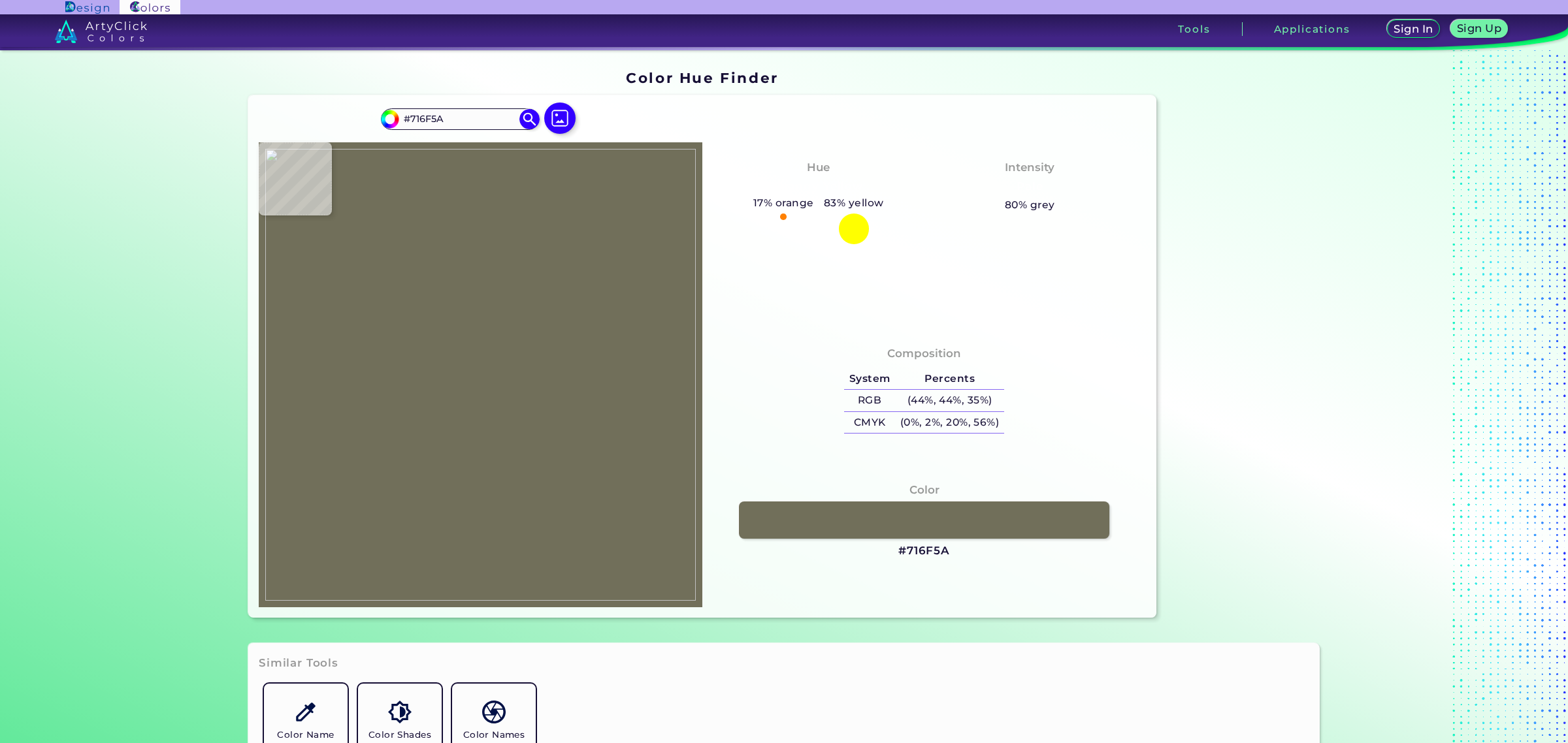
click at [479, 487] on img at bounding box center [480, 374] width 431 height 452
drag, startPoint x: 894, startPoint y: 553, endPoint x: 951, endPoint y: 554, distance: 57.0
click at [951, 554] on div "Color #716F5A" at bounding box center [924, 521] width 423 height 90
copy h3 "#716F5A"
